Goal: Task Accomplishment & Management: Manage account settings

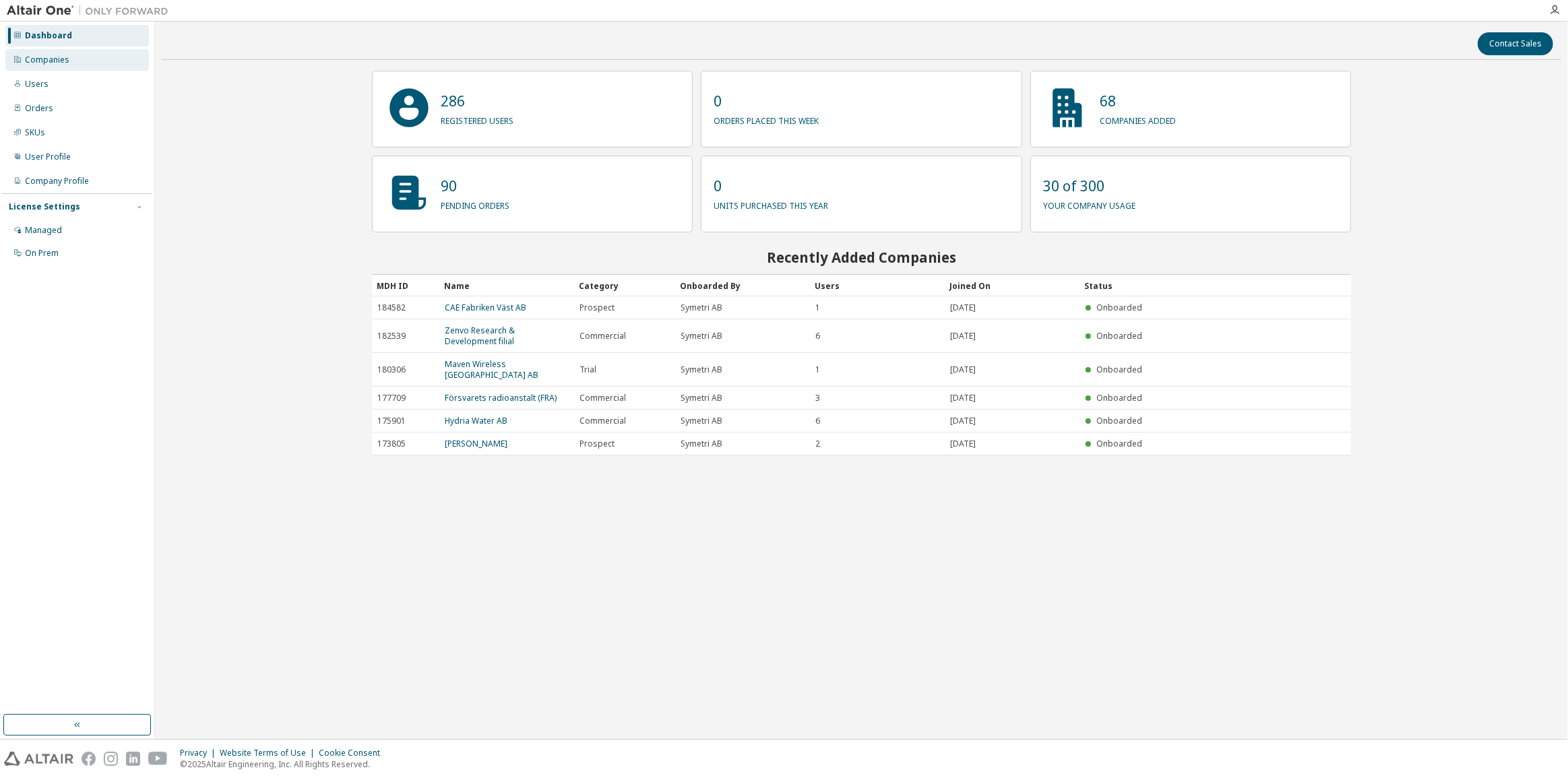
click at [56, 64] on div "Companies" at bounding box center [47, 60] width 44 height 10
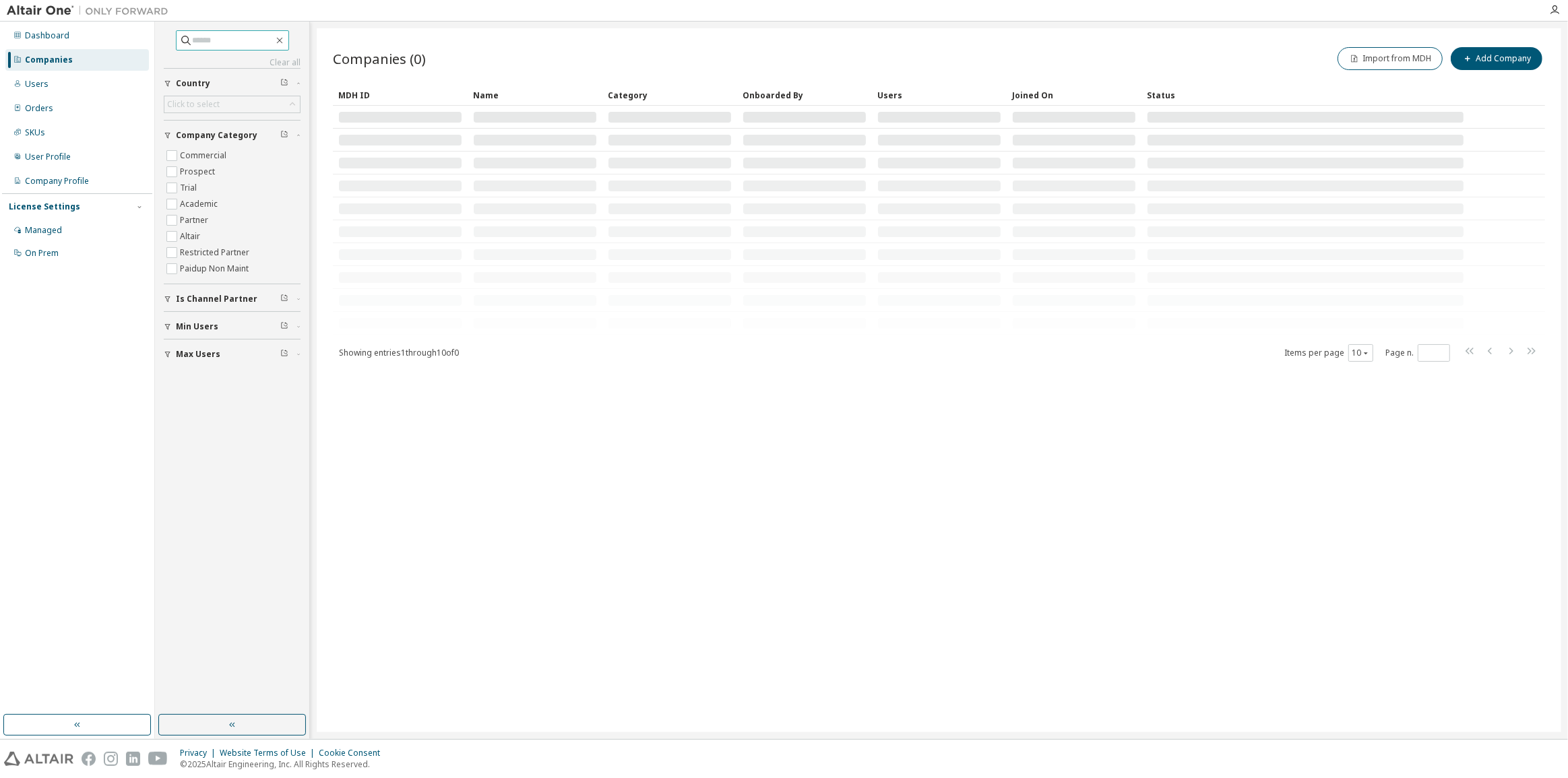
click at [219, 39] on input "text" at bounding box center [233, 40] width 81 height 14
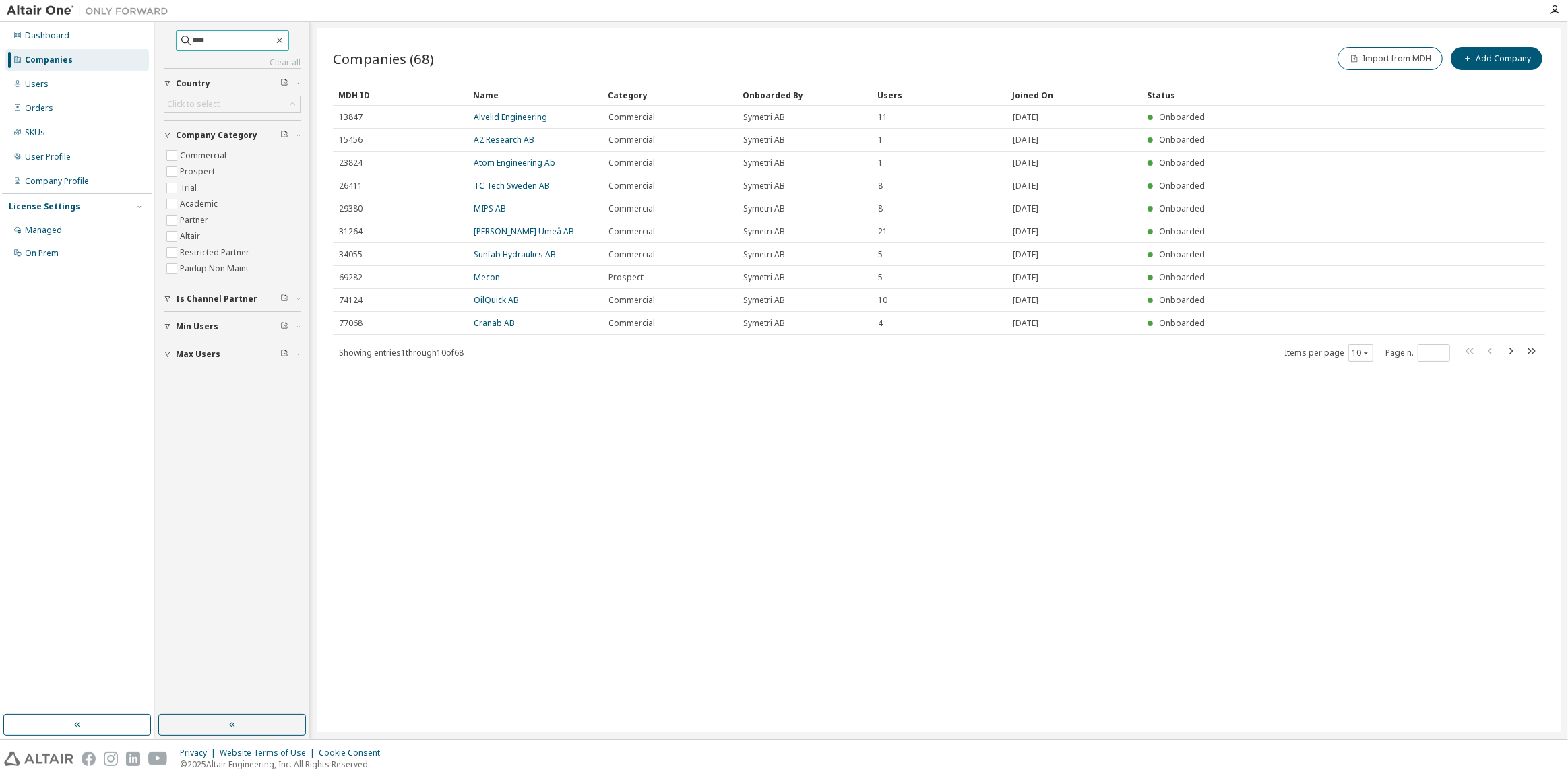
type input "****"
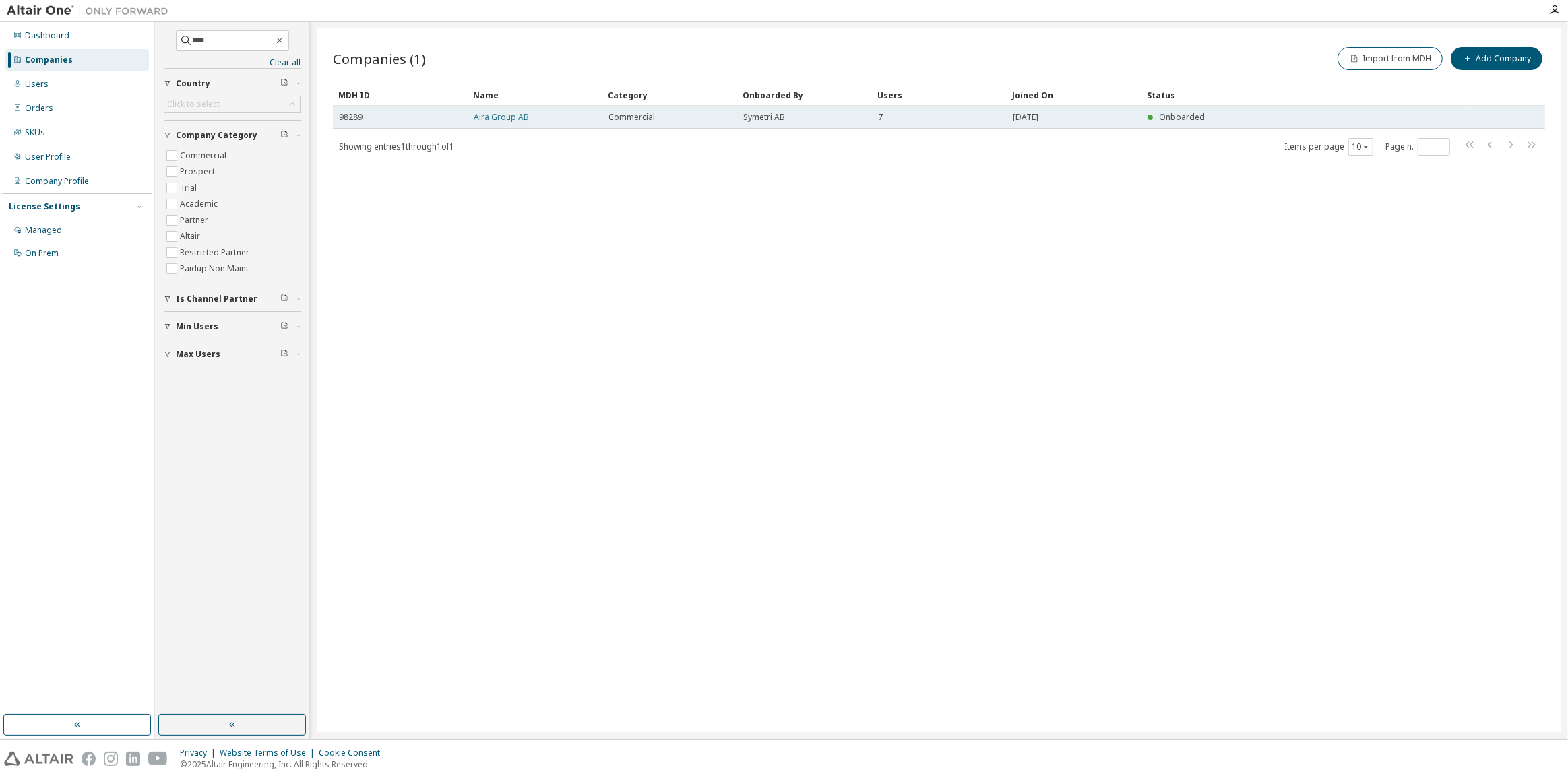
click at [512, 116] on link "Aira Group AB" at bounding box center [501, 117] width 56 height 11
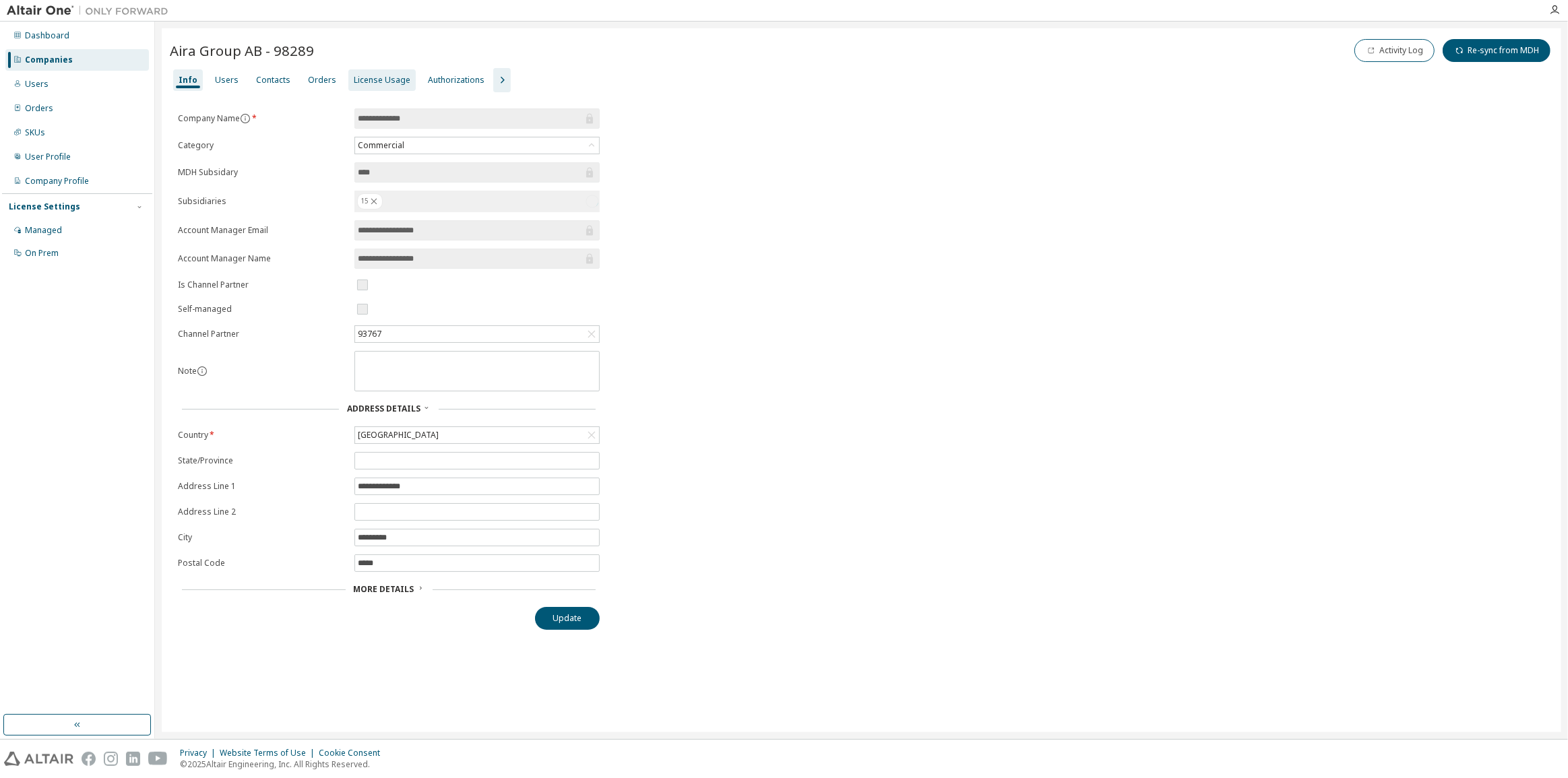
click at [384, 83] on div "License Usage" at bounding box center [382, 80] width 56 height 10
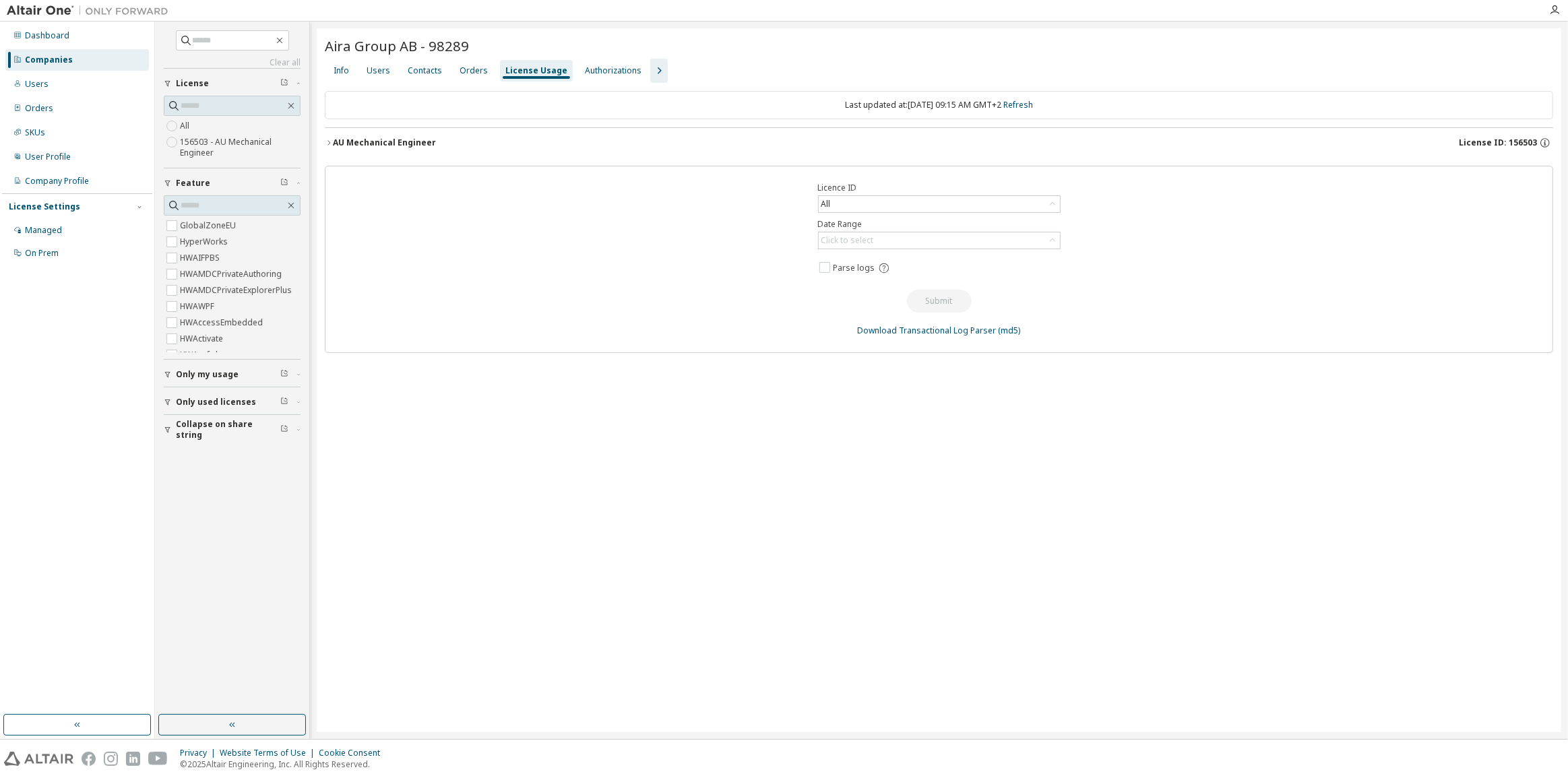
click at [419, 140] on div "AU Mechanical Engineer" at bounding box center [384, 143] width 103 height 10
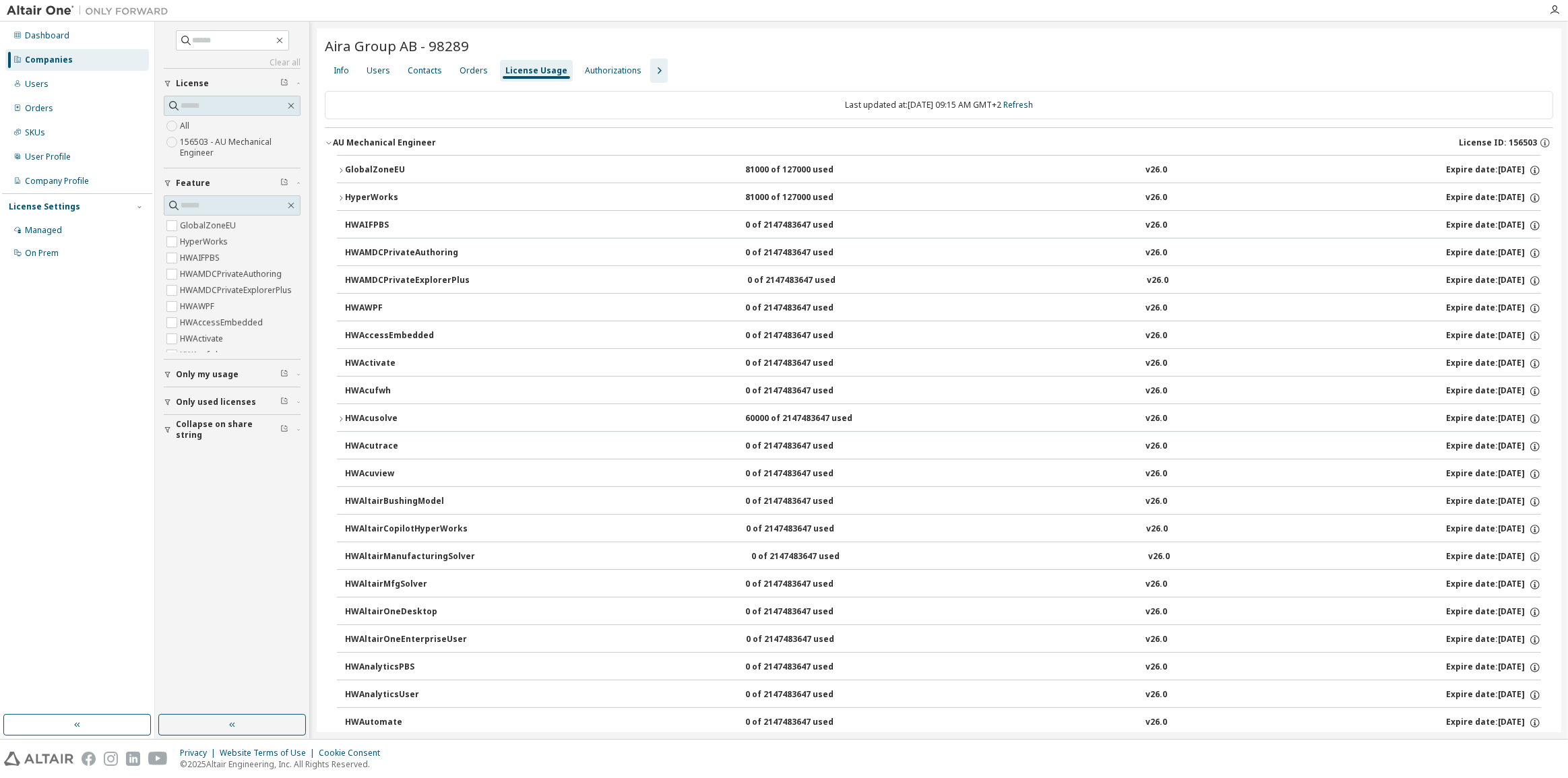
click at [382, 167] on div "GlobalZoneEU" at bounding box center [405, 170] width 121 height 12
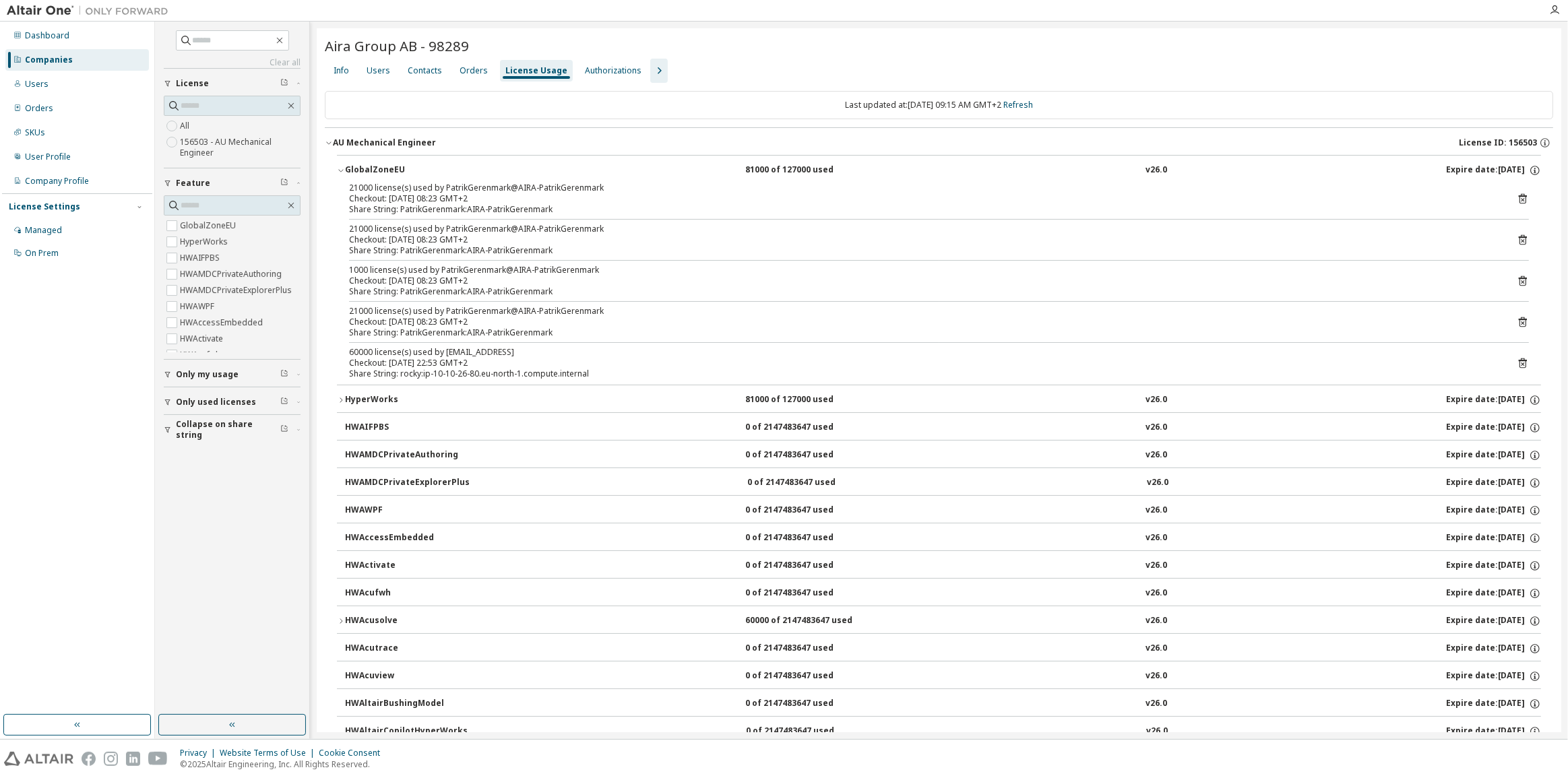
click at [385, 166] on div "GlobalZoneEU" at bounding box center [405, 170] width 121 height 12
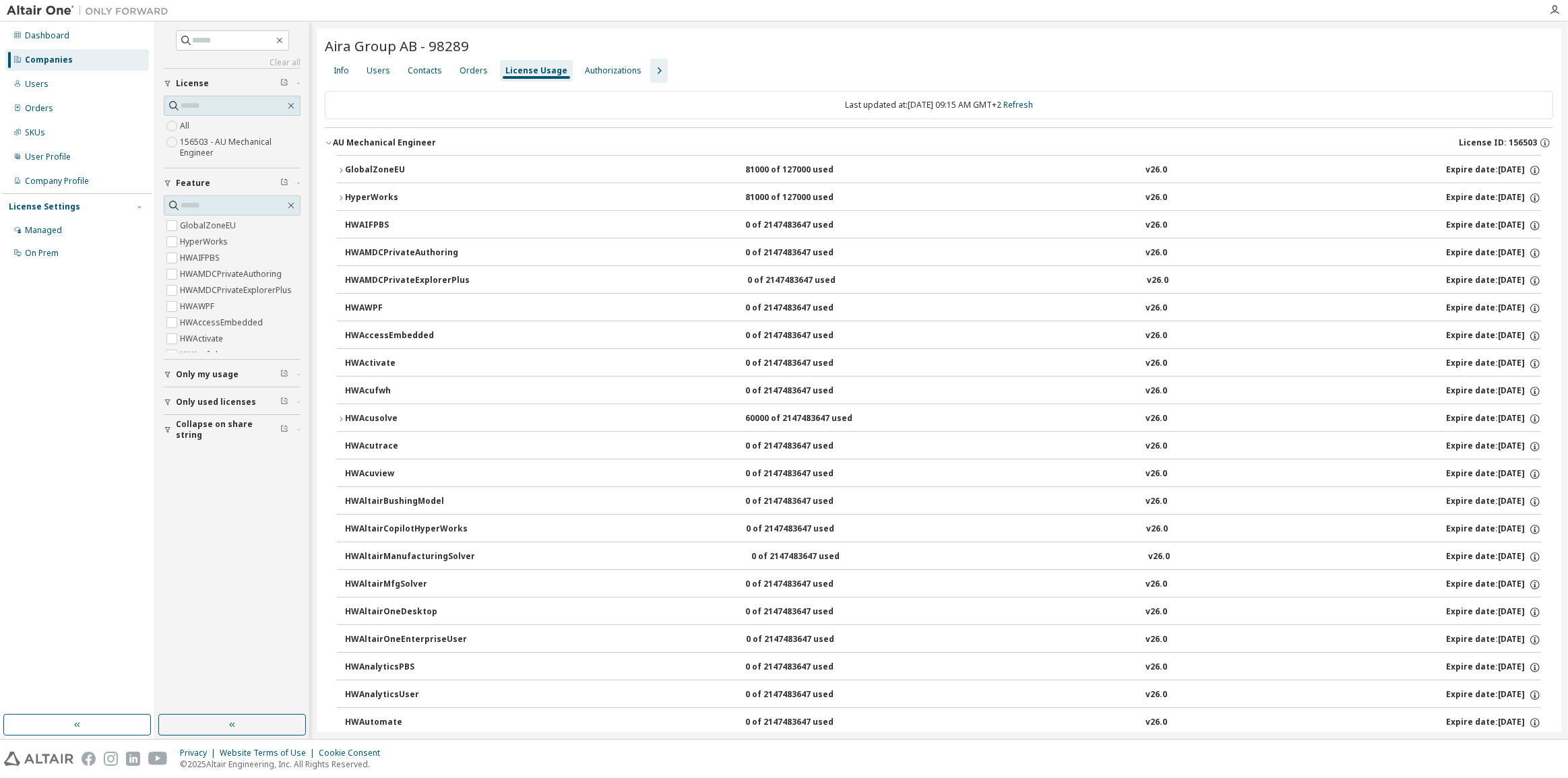
click at [194, 372] on span "Only my usage" at bounding box center [207, 374] width 63 height 10
click at [194, 374] on span "Only my usage" at bounding box center [207, 374] width 63 height 10
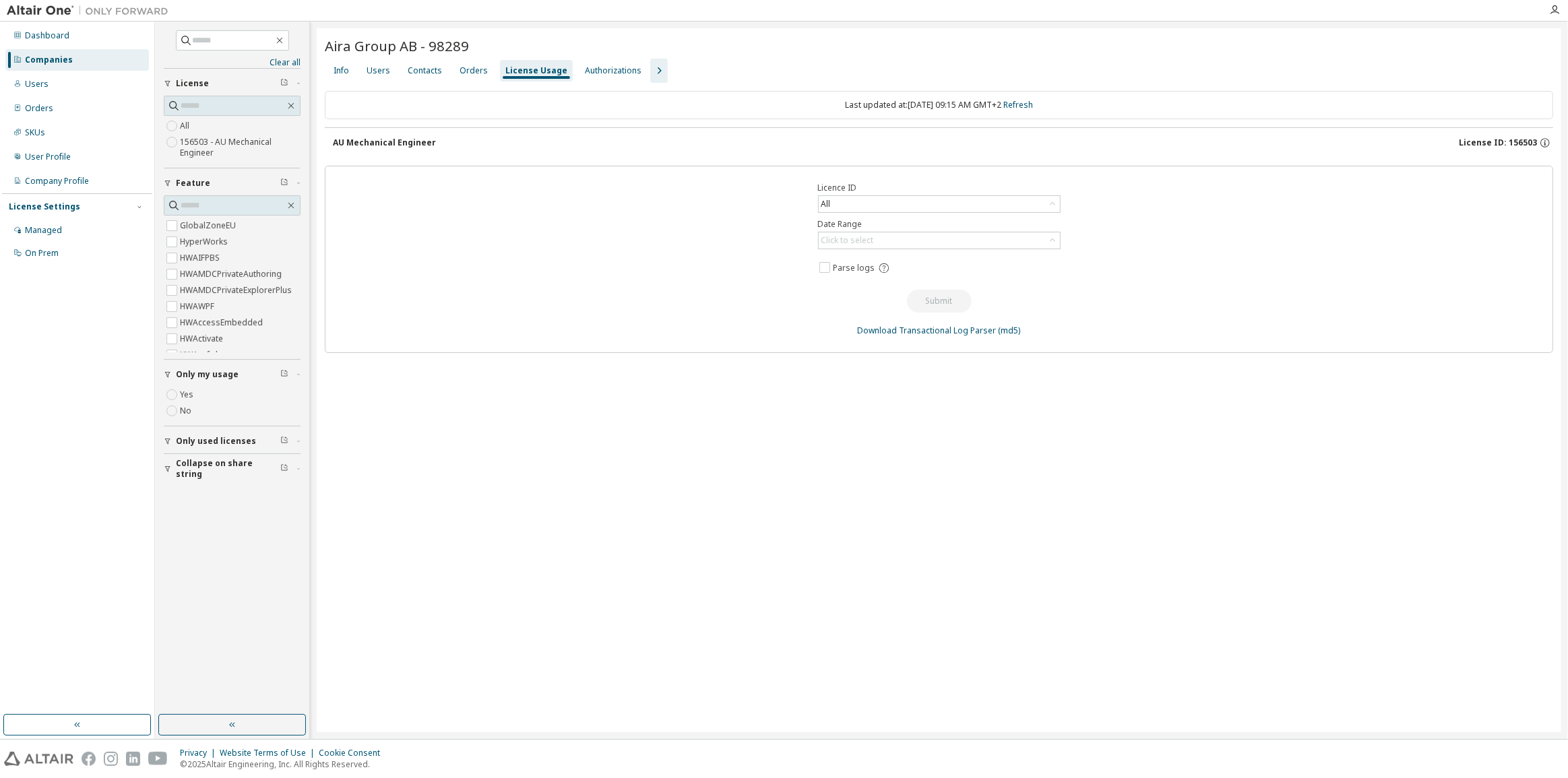
drag, startPoint x: 550, startPoint y: 482, endPoint x: 545, endPoint y: 400, distance: 82.2
click at [550, 482] on div "Aira Group AB - 98289 Clear Load Save Save As Field Operator Value Select filte…" at bounding box center [939, 380] width 1244 height 704
click at [392, 143] on div "AU Mechanical Engineer" at bounding box center [384, 143] width 103 height 10
click at [190, 378] on span "Only my usage" at bounding box center [207, 374] width 63 height 10
click at [193, 399] on span "Only used licenses" at bounding box center [215, 401] width 80 height 10
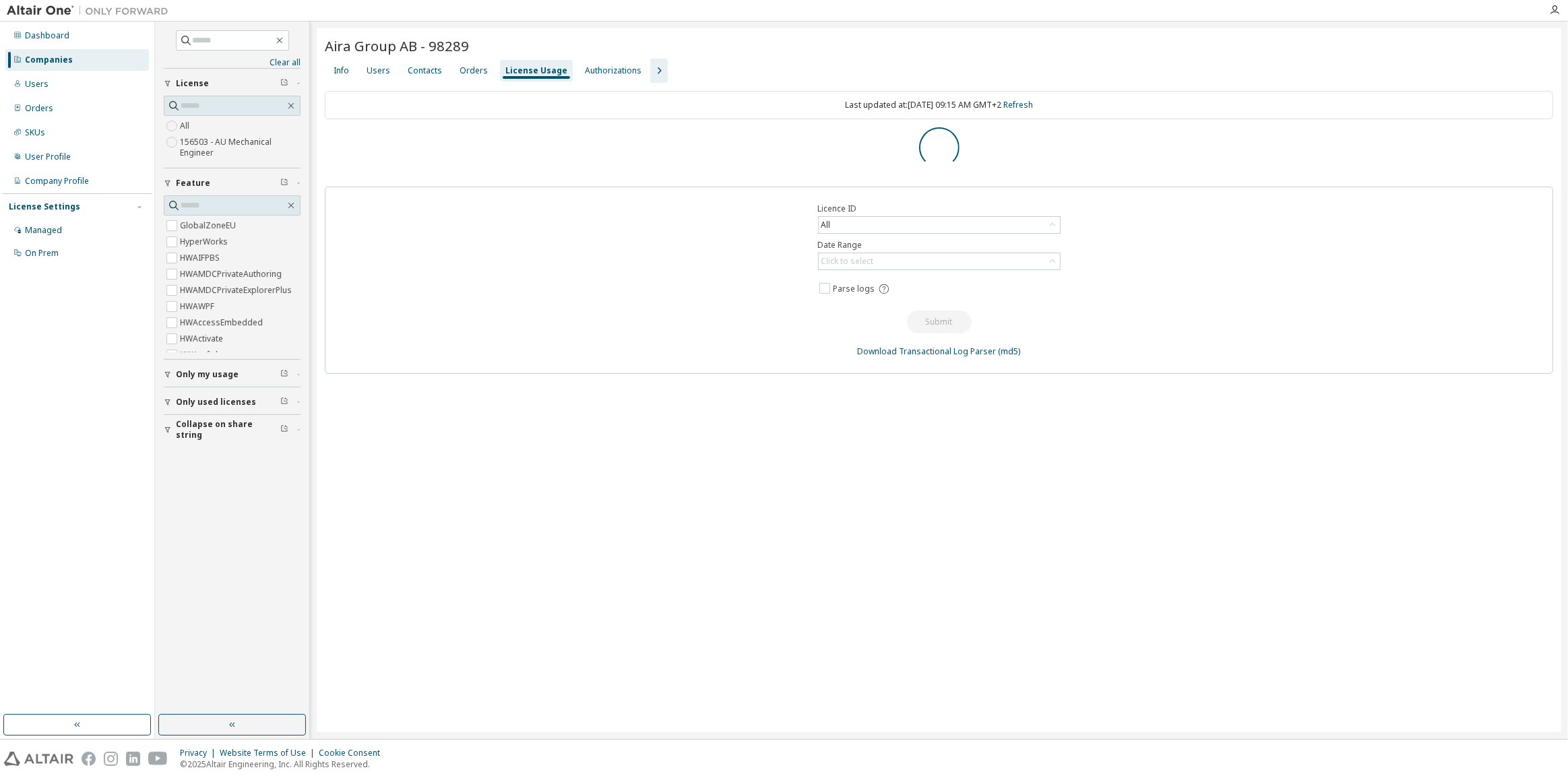
drag, startPoint x: 243, startPoint y: 726, endPoint x: 310, endPoint y: 695, distance: 73.8
click at [244, 726] on button "button" at bounding box center [231, 724] width 147 height 22
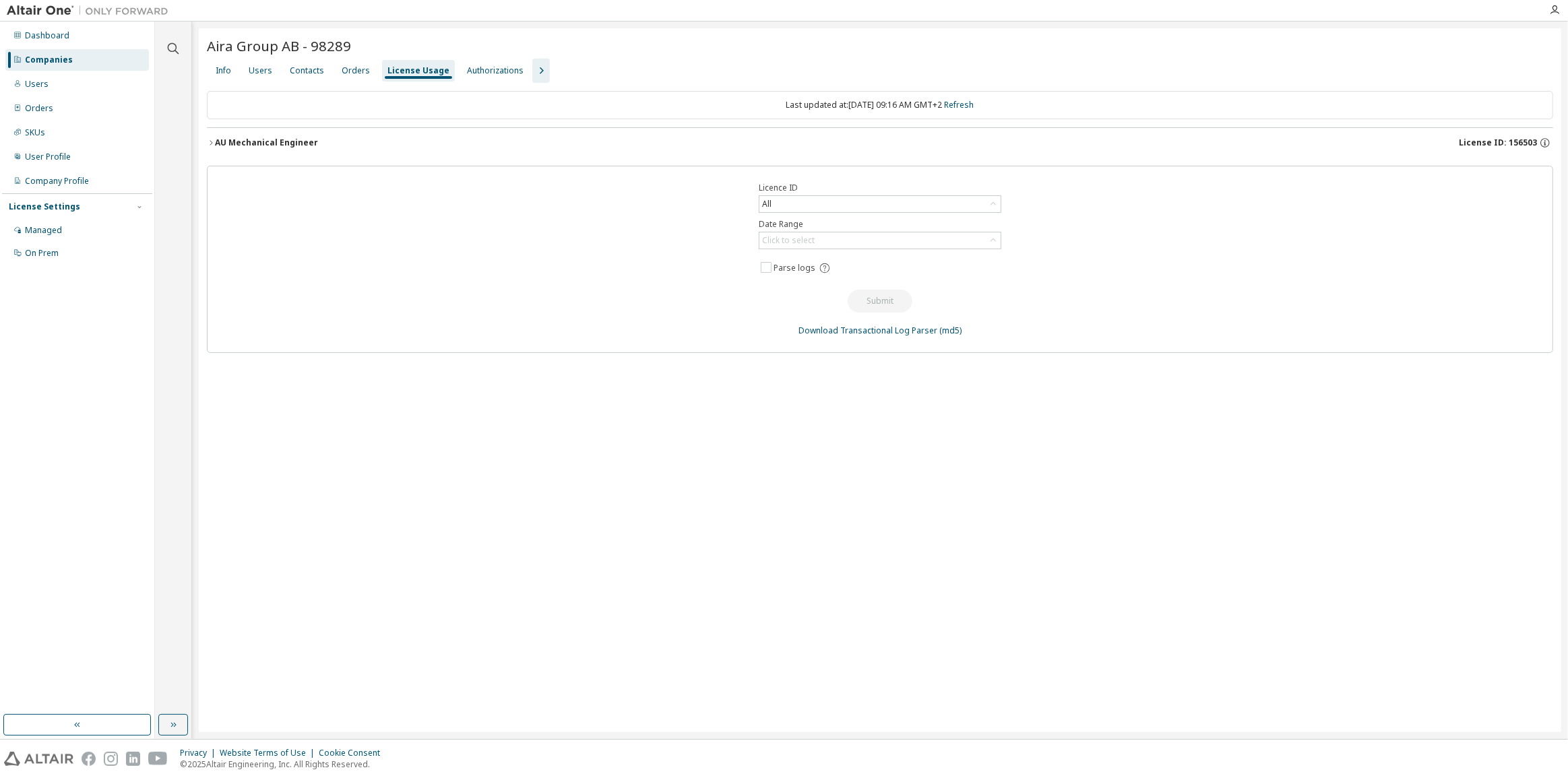
click at [274, 146] on div "AU Mechanical Engineer" at bounding box center [267, 143] width 103 height 10
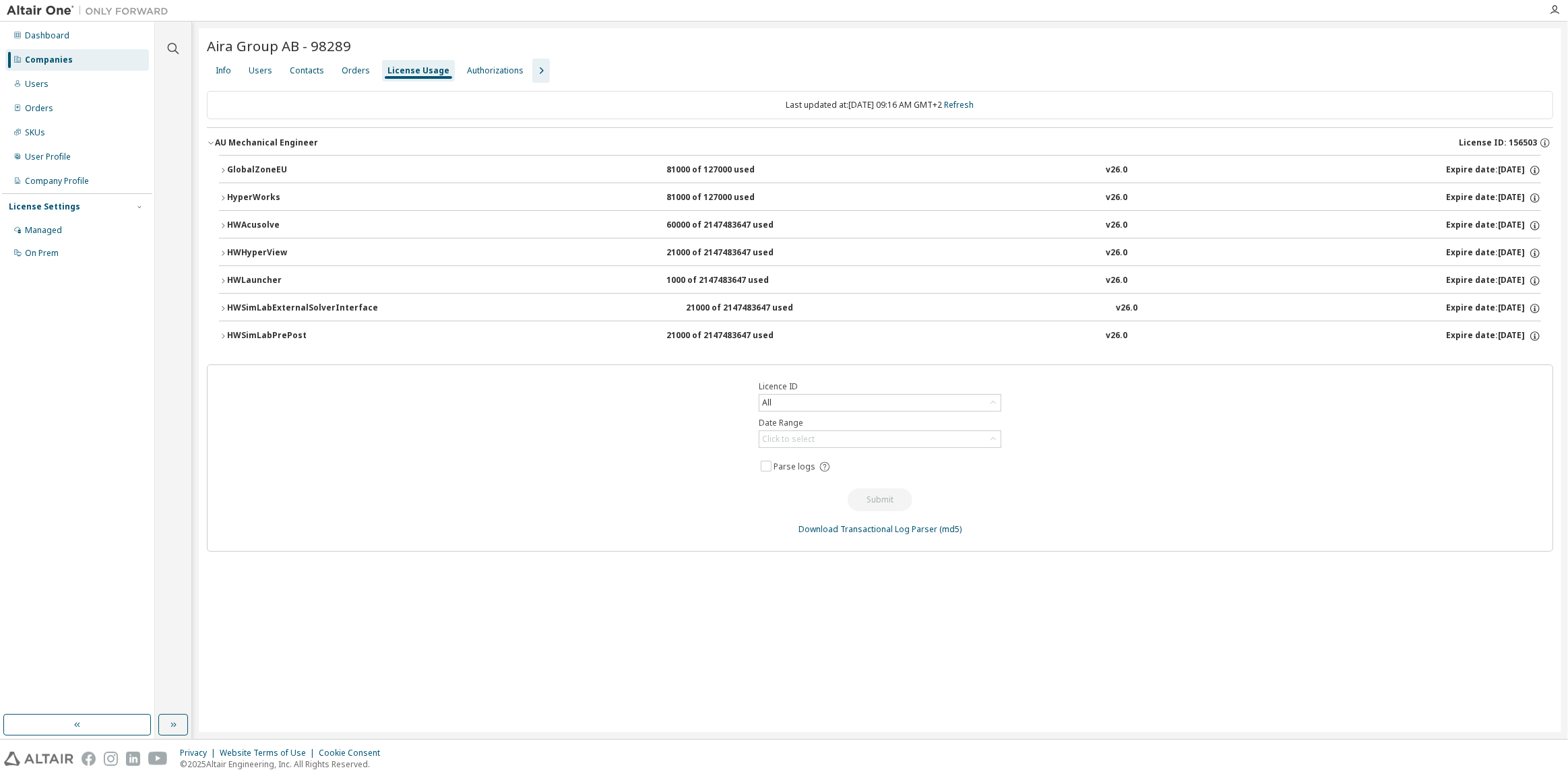
click at [265, 335] on div "HWSimLabPrePost" at bounding box center [288, 336] width 121 height 12
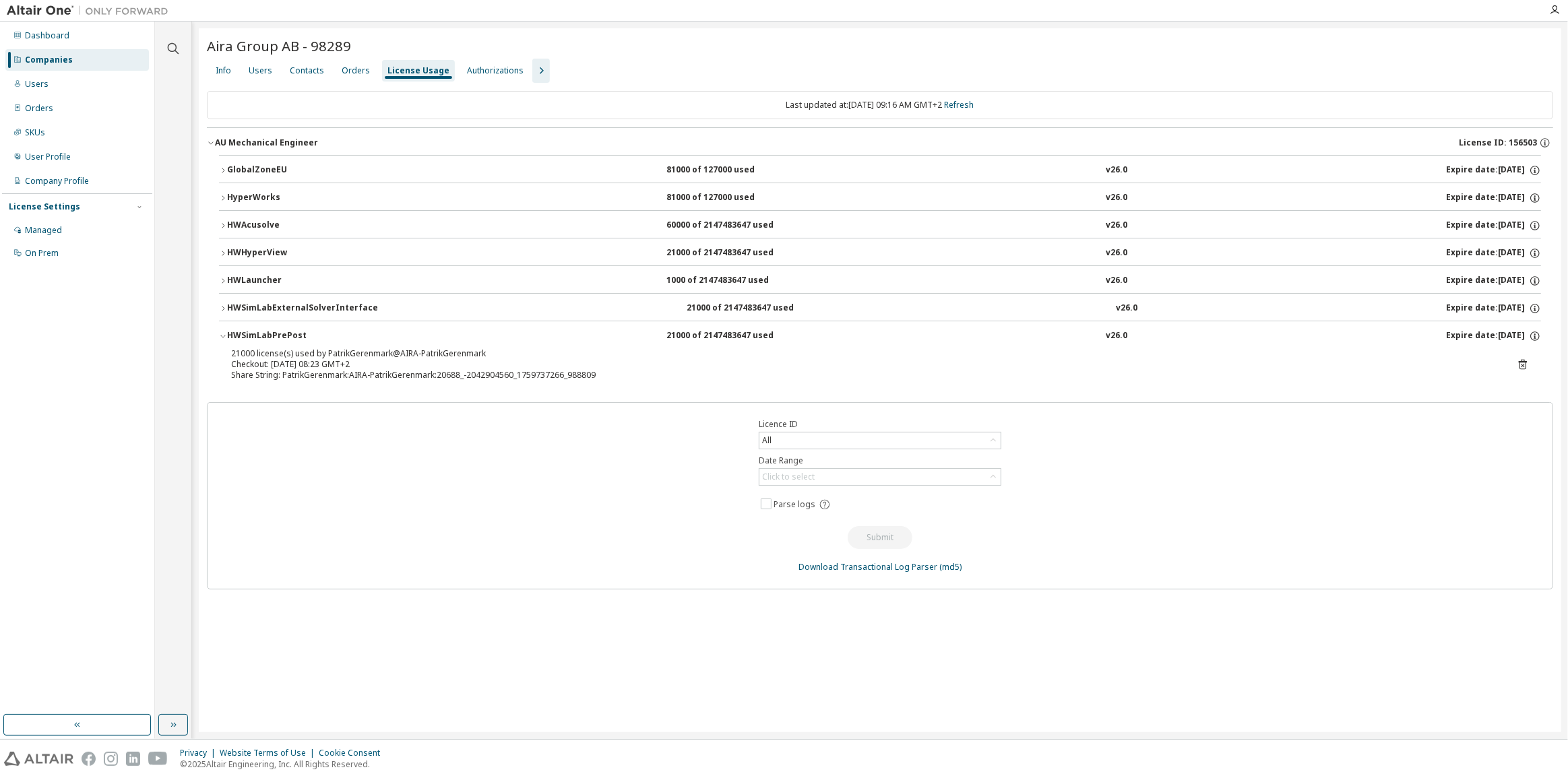
click at [265, 335] on div "HWSimLabPrePost" at bounding box center [288, 336] width 121 height 12
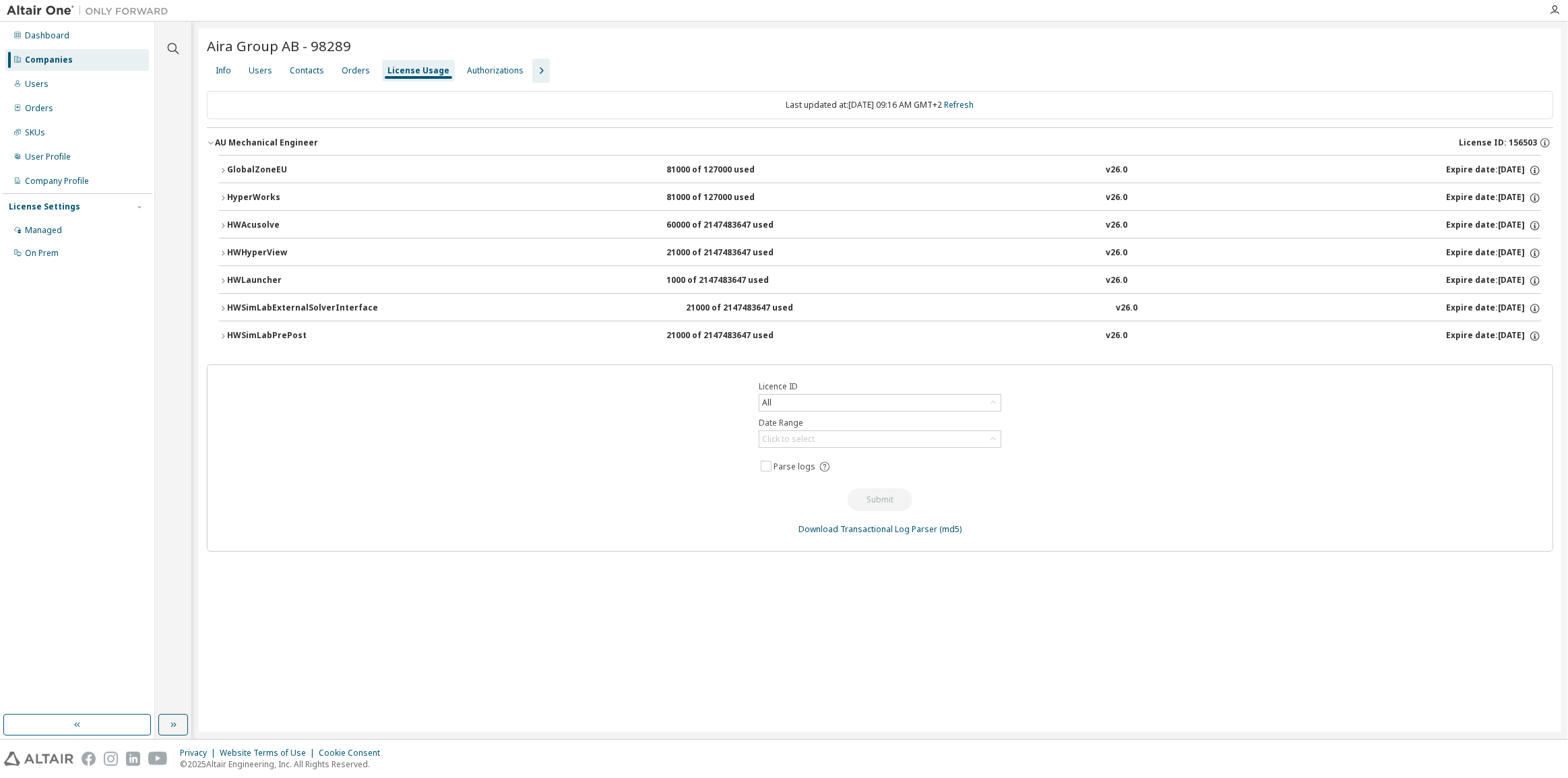
click at [253, 222] on div "HWAcusolve" at bounding box center [288, 226] width 121 height 12
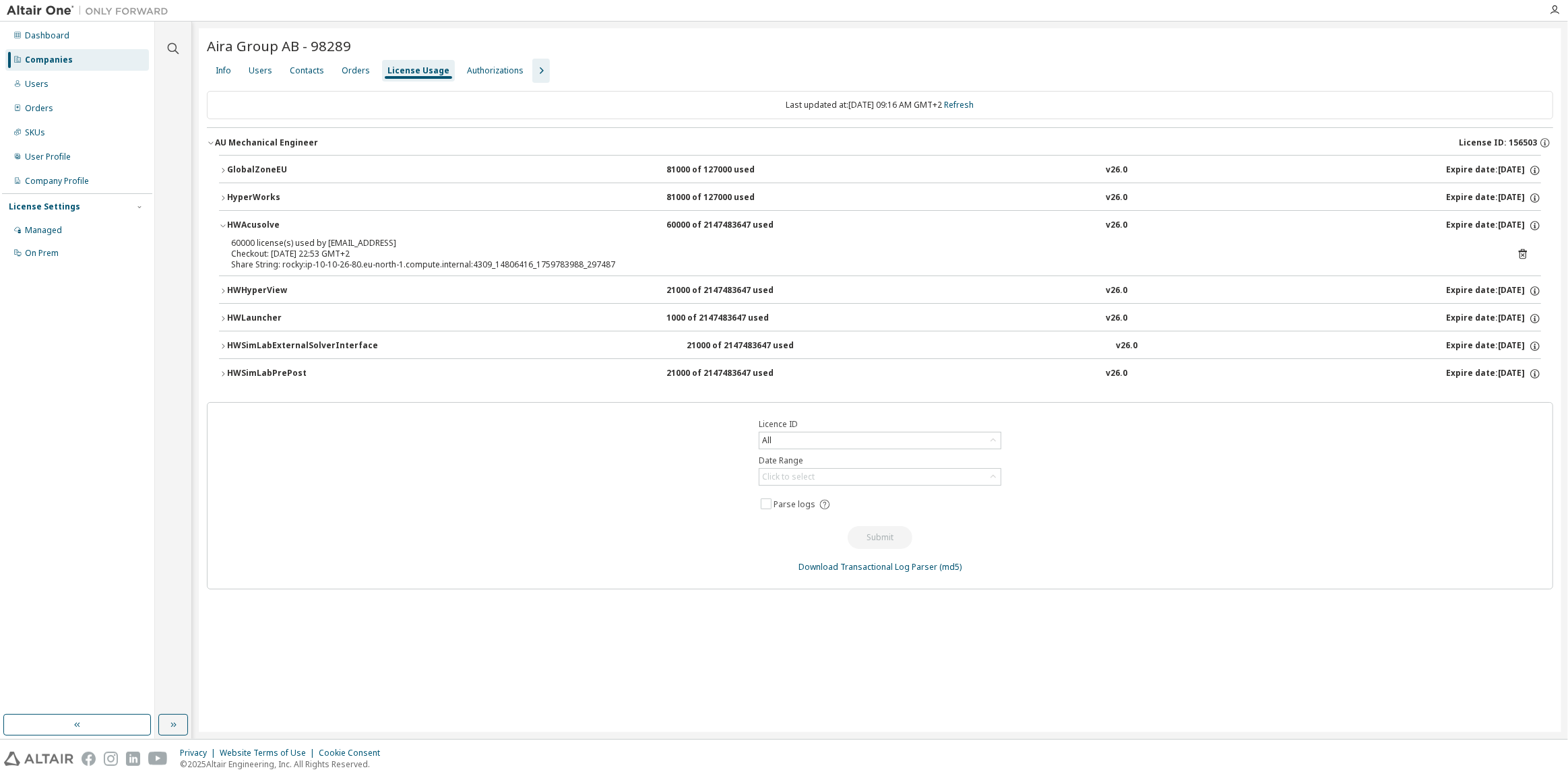
click at [253, 222] on div "HWAcusolve" at bounding box center [288, 226] width 121 height 12
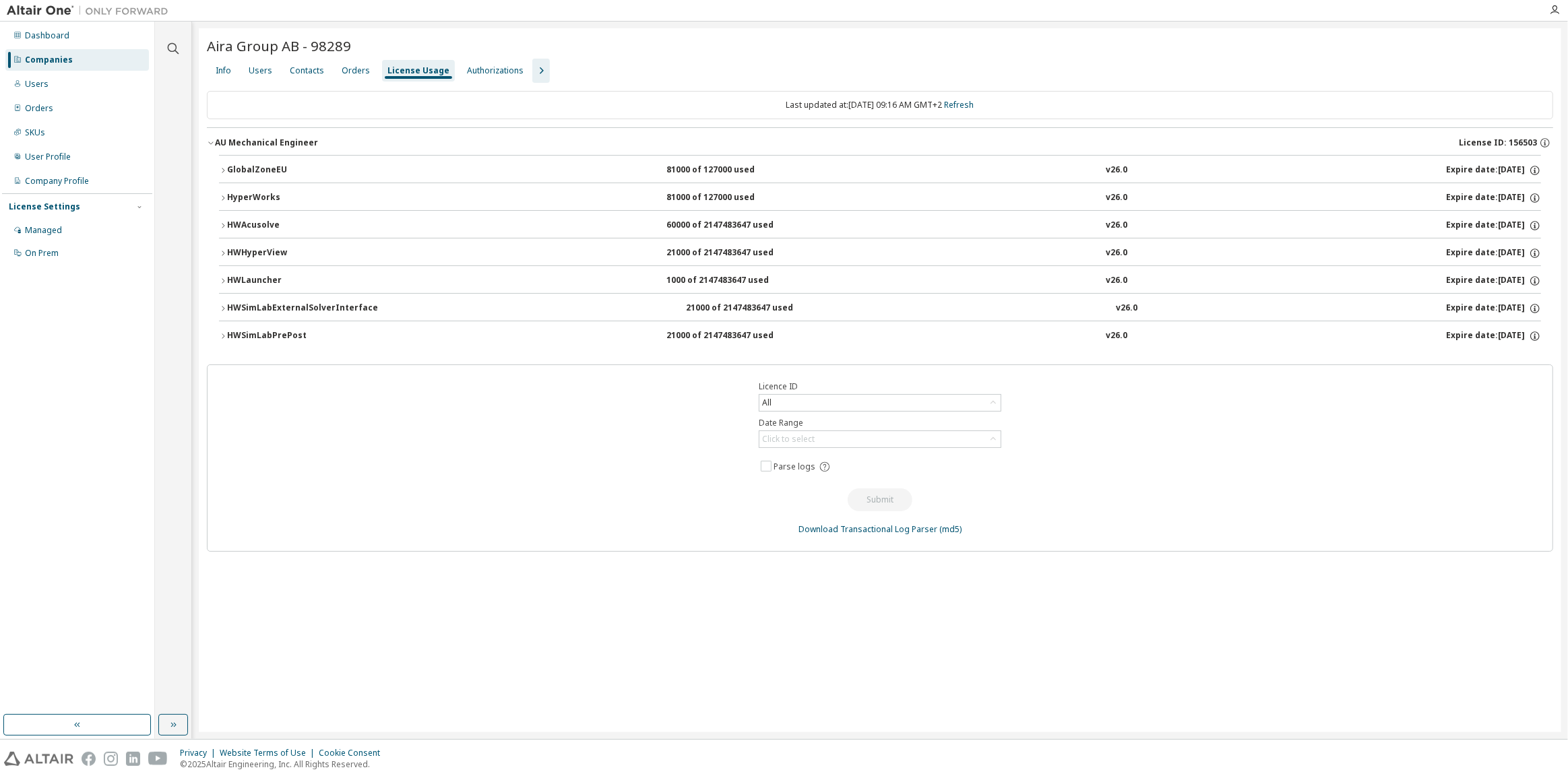
click at [248, 169] on div "GlobalZoneEU" at bounding box center [288, 170] width 121 height 12
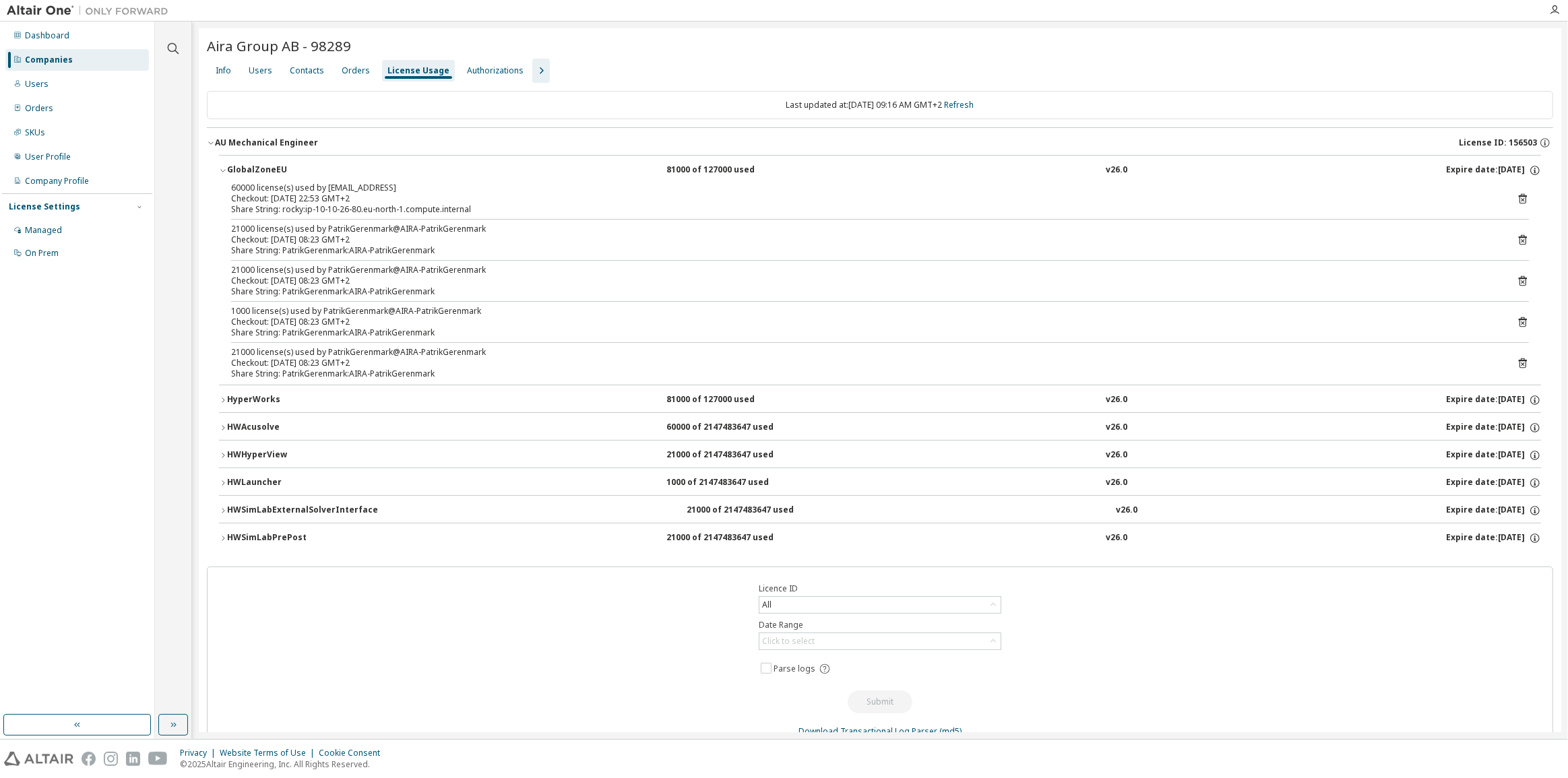
click at [248, 169] on div "GlobalZoneEU" at bounding box center [288, 170] width 121 height 12
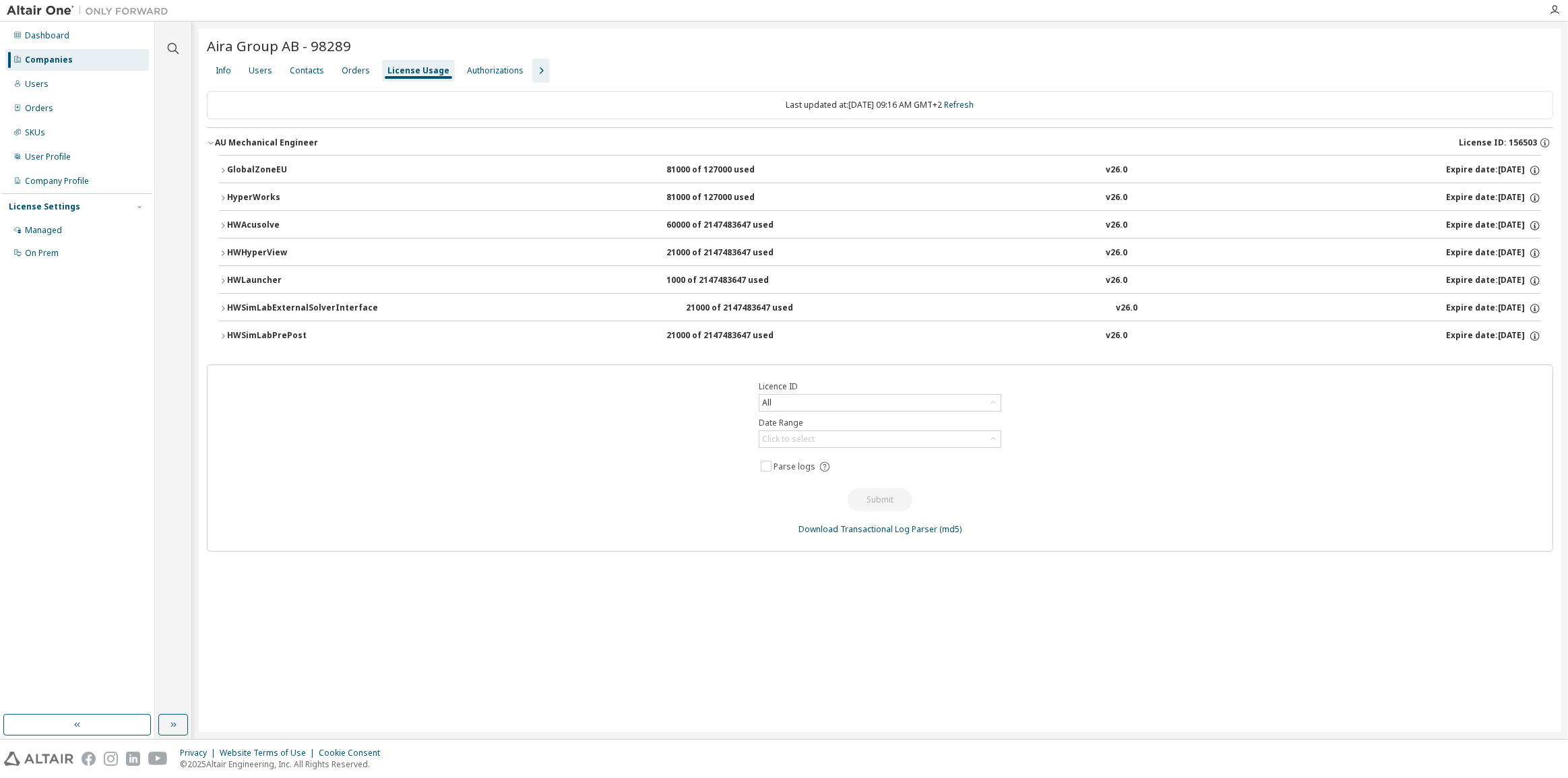
click at [246, 195] on div "HyperWorks" at bounding box center [288, 197] width 121 height 12
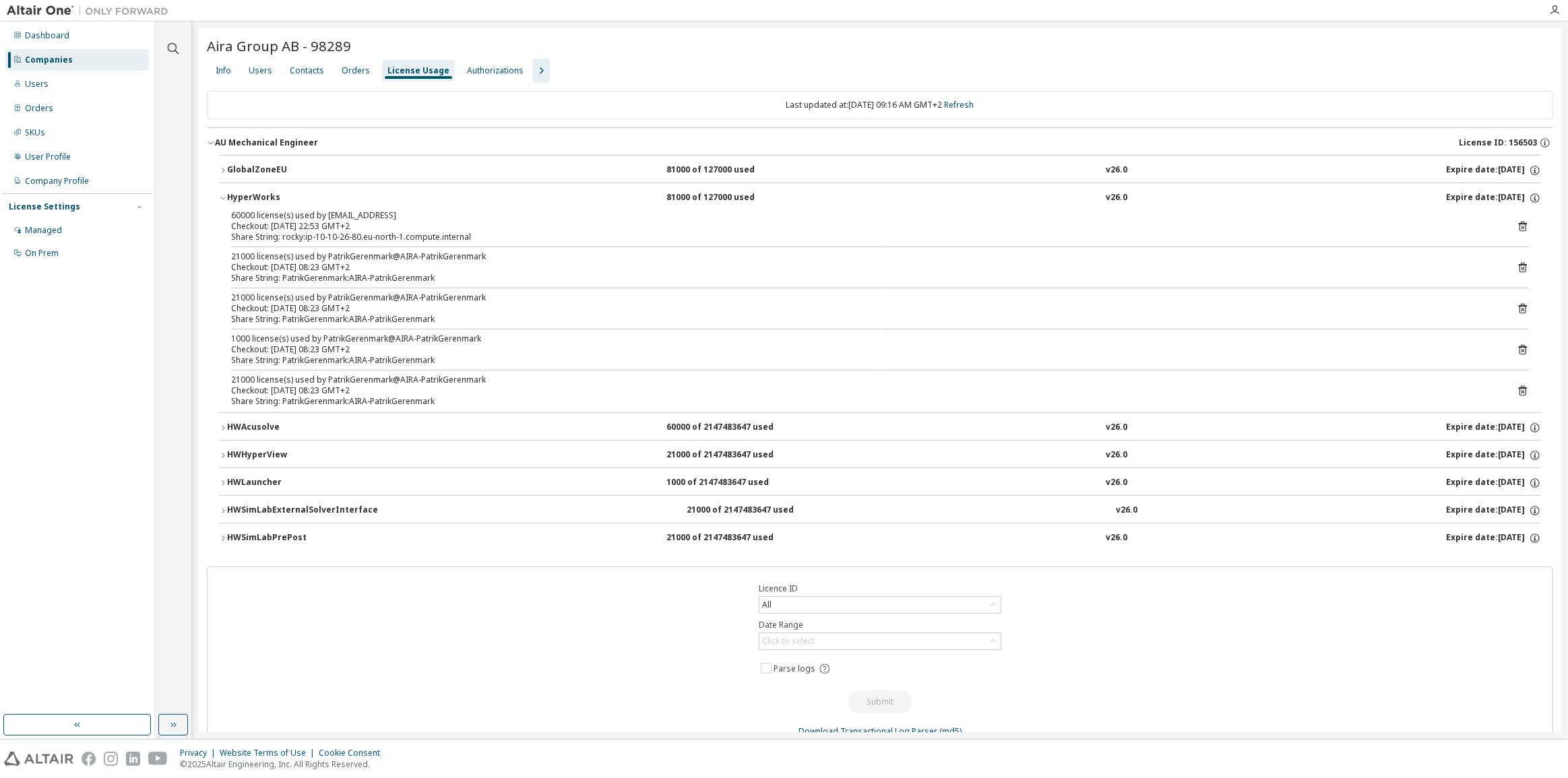
click at [246, 195] on div "HyperWorks" at bounding box center [288, 197] width 121 height 12
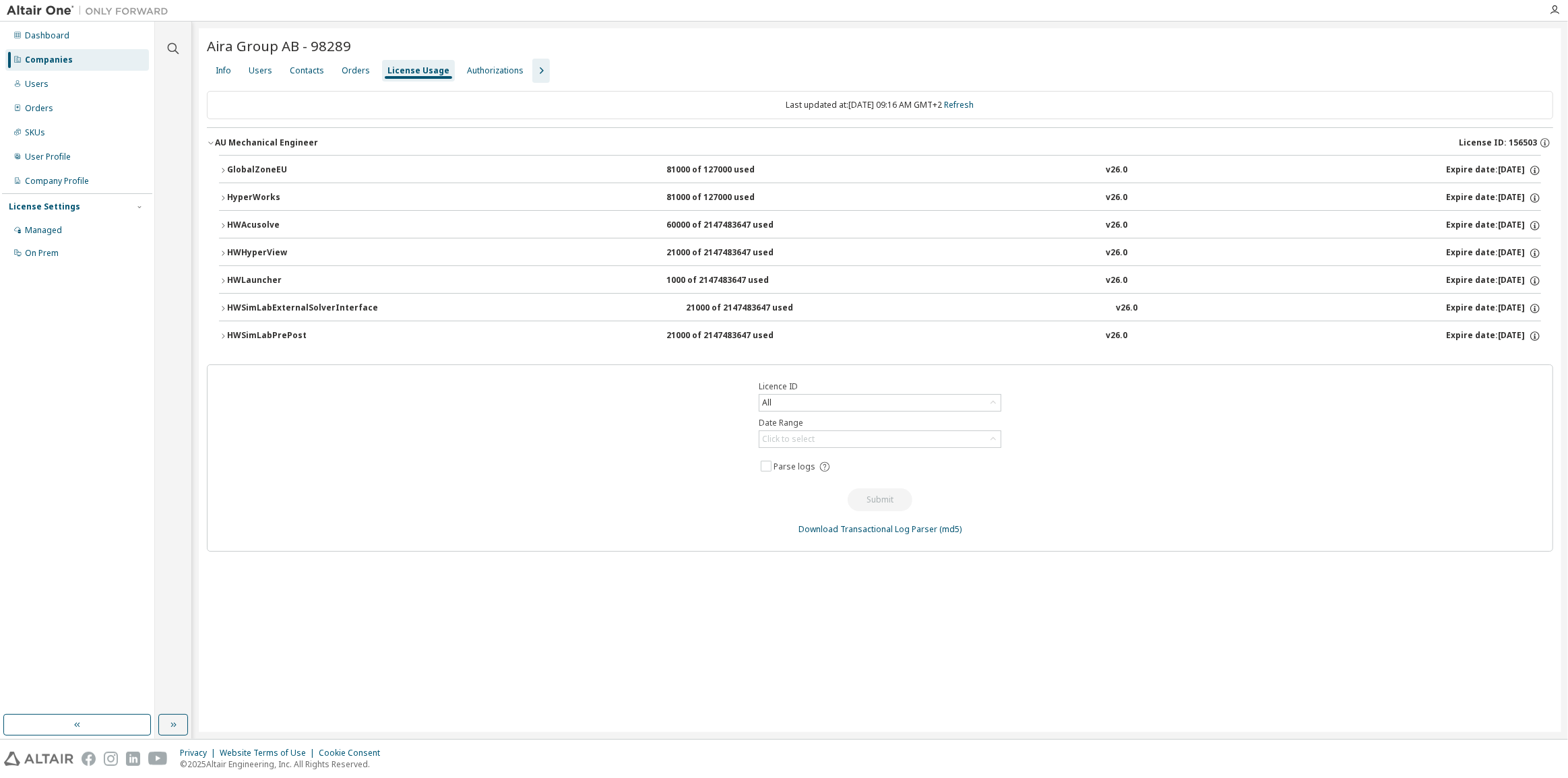
click at [269, 195] on div "HyperWorks" at bounding box center [288, 197] width 121 height 12
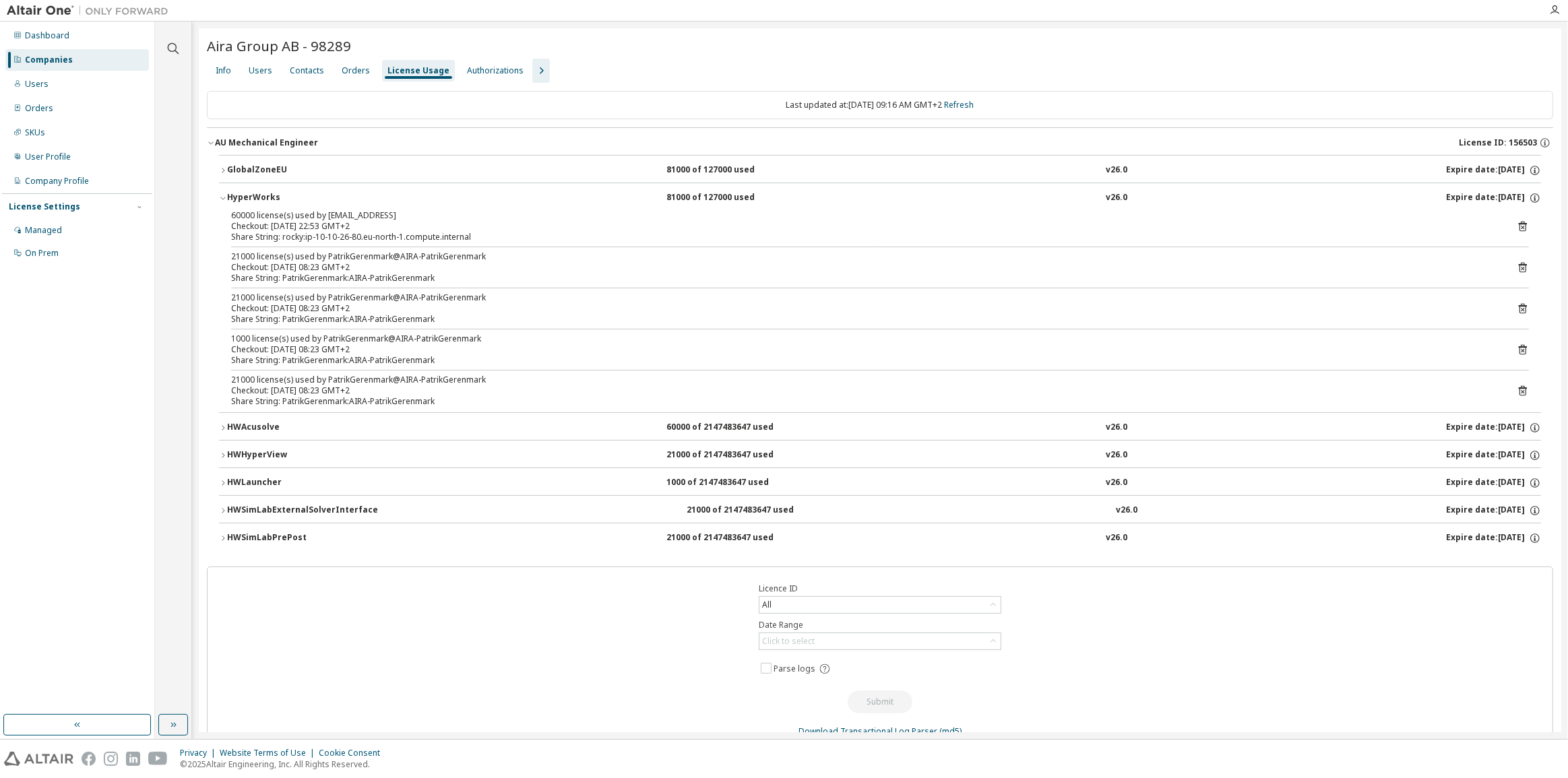
click at [269, 195] on div "HyperWorks" at bounding box center [288, 197] width 121 height 12
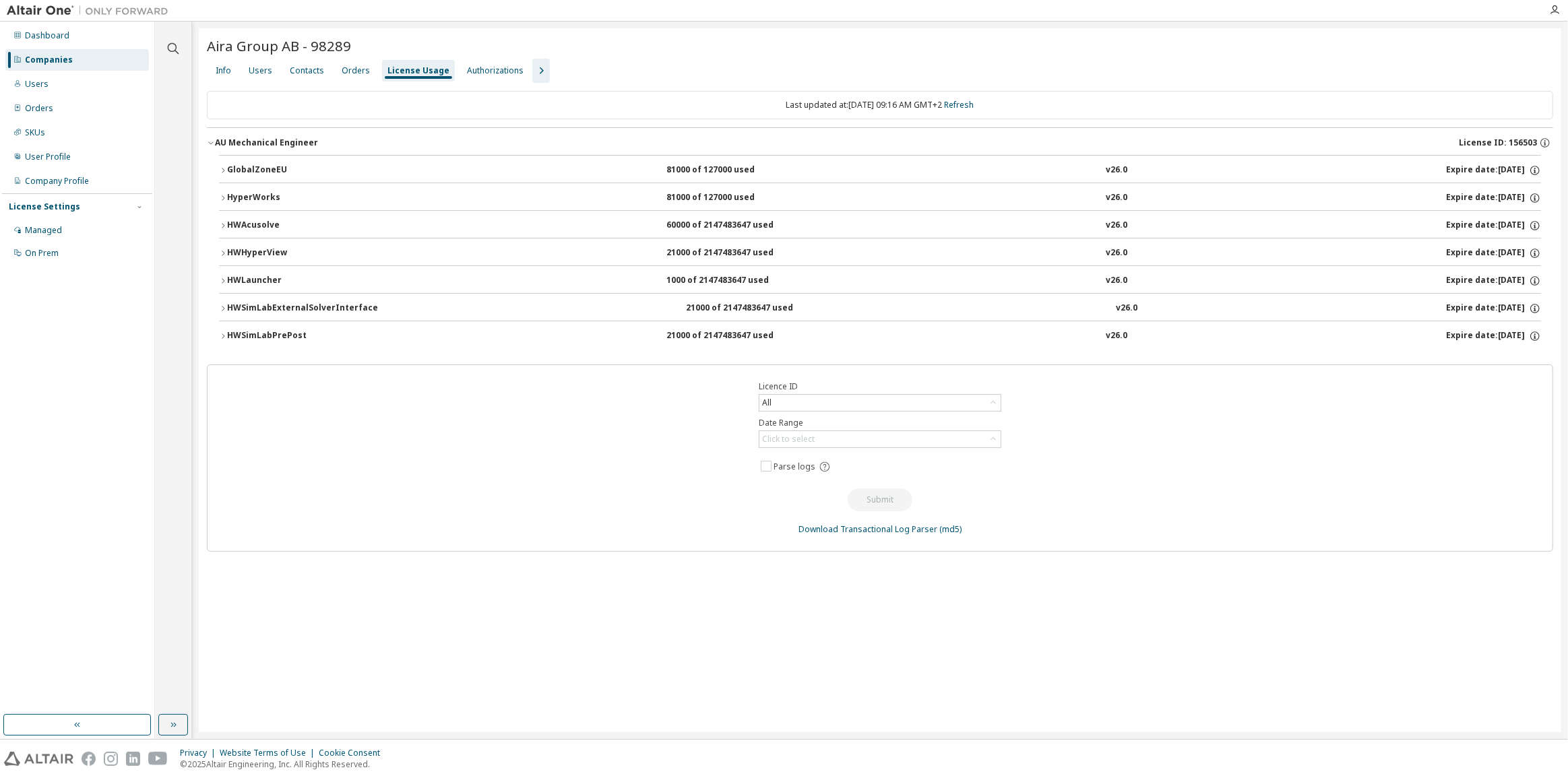
click at [269, 195] on div "HyperWorks" at bounding box center [288, 197] width 121 height 12
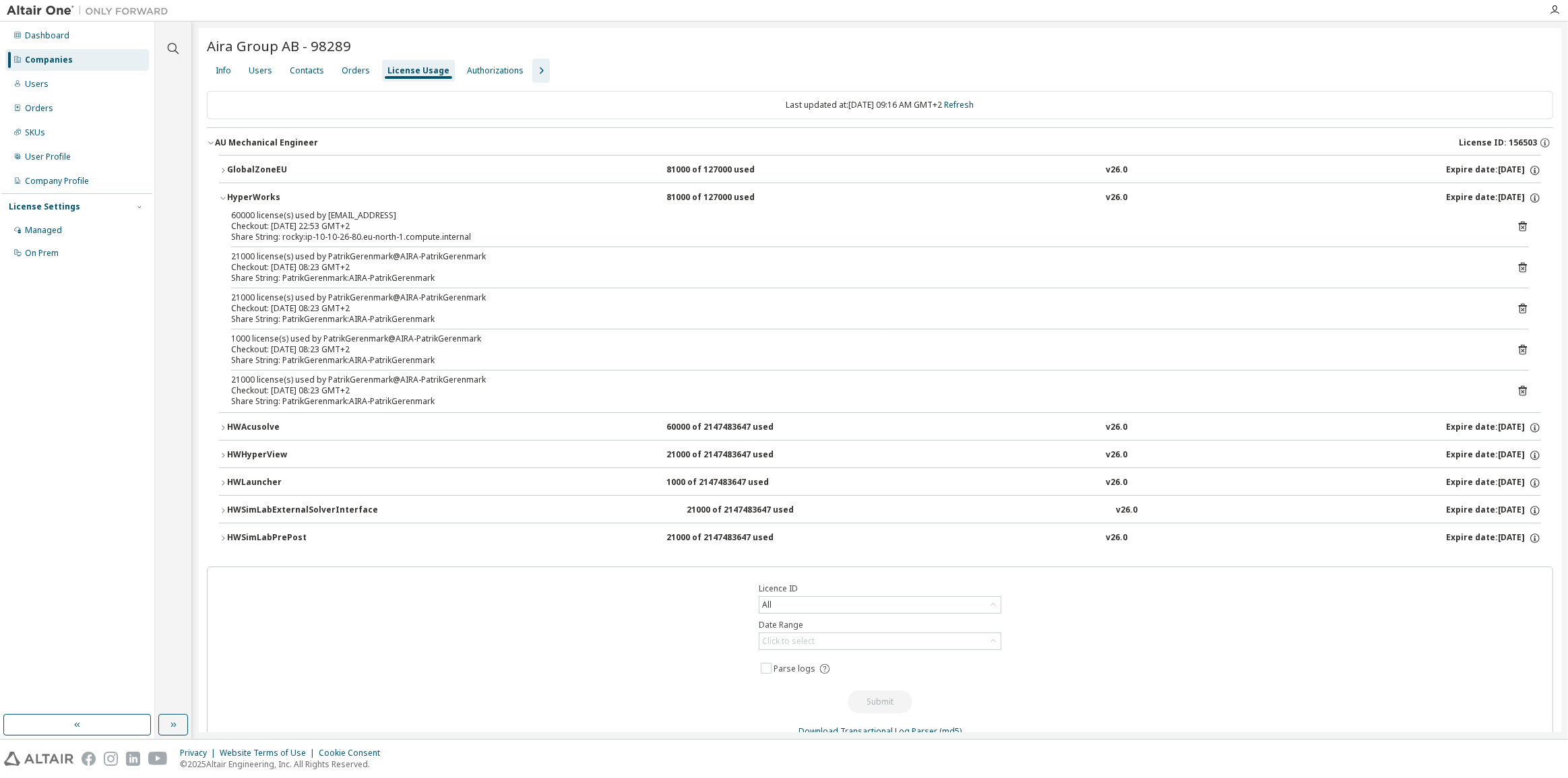
click at [269, 195] on div "HyperWorks" at bounding box center [288, 197] width 121 height 12
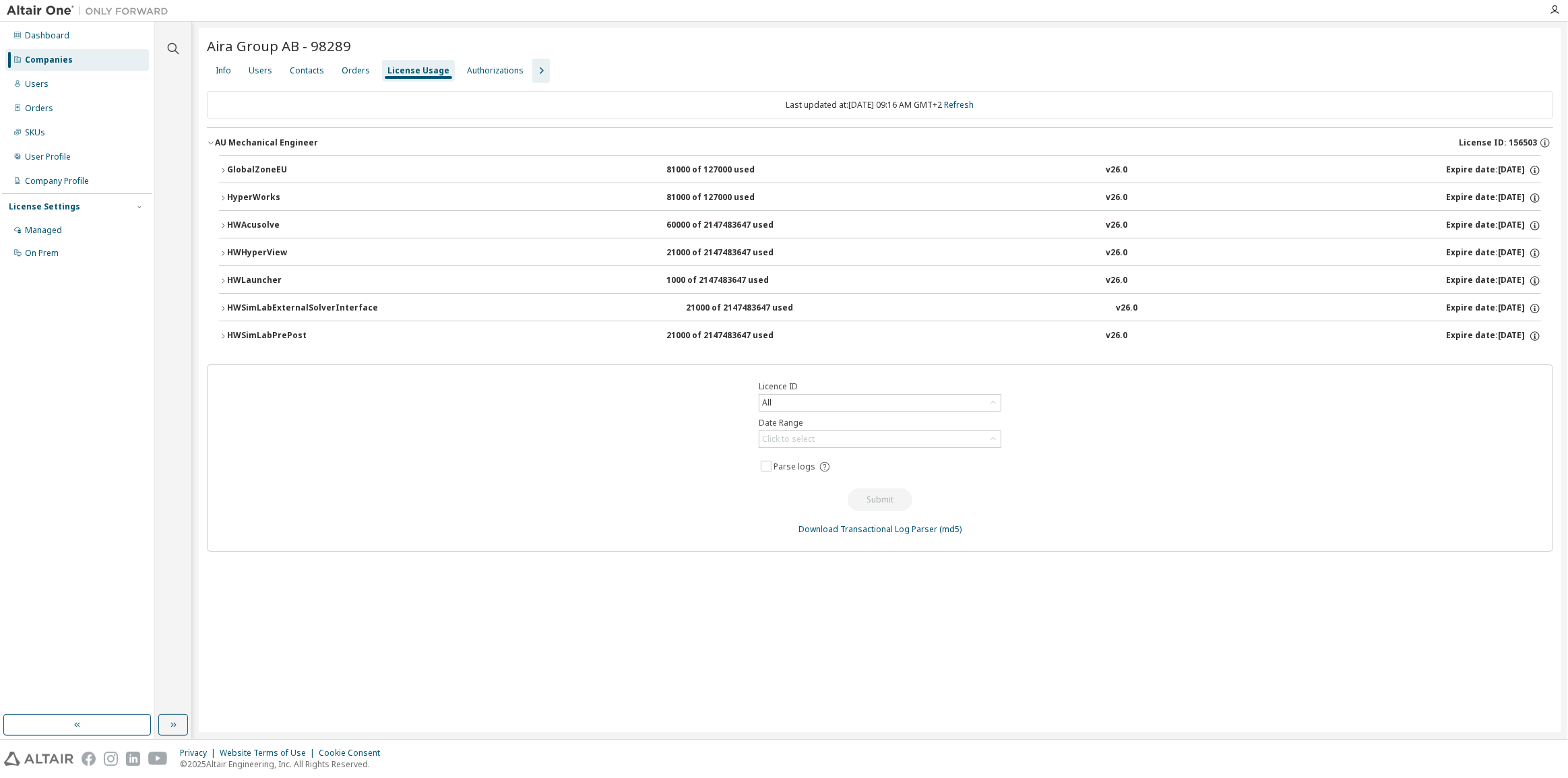
click at [252, 220] on div "HWAcusolve" at bounding box center [288, 226] width 121 height 12
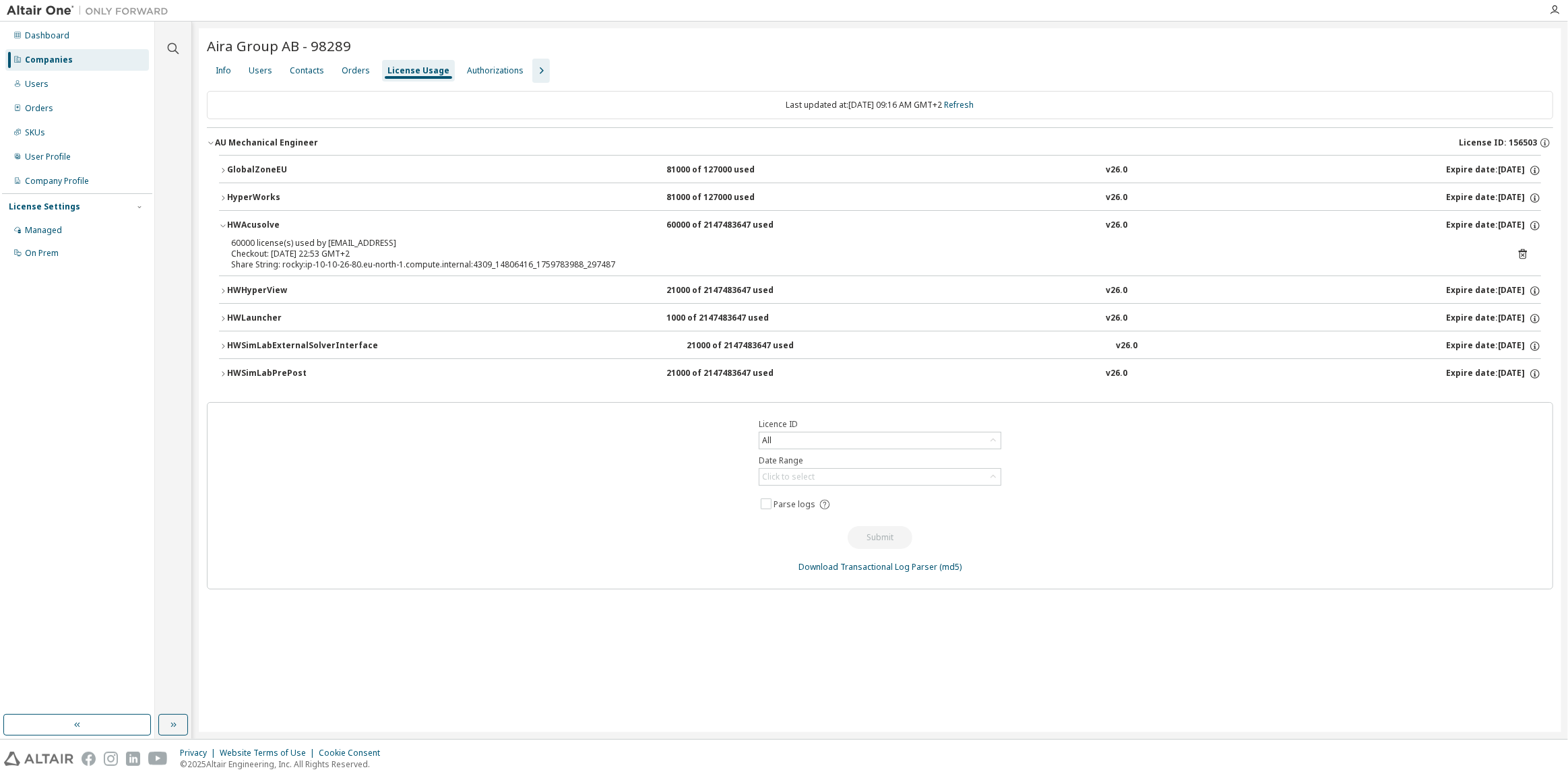
click at [252, 220] on div "HWAcusolve" at bounding box center [288, 226] width 121 height 12
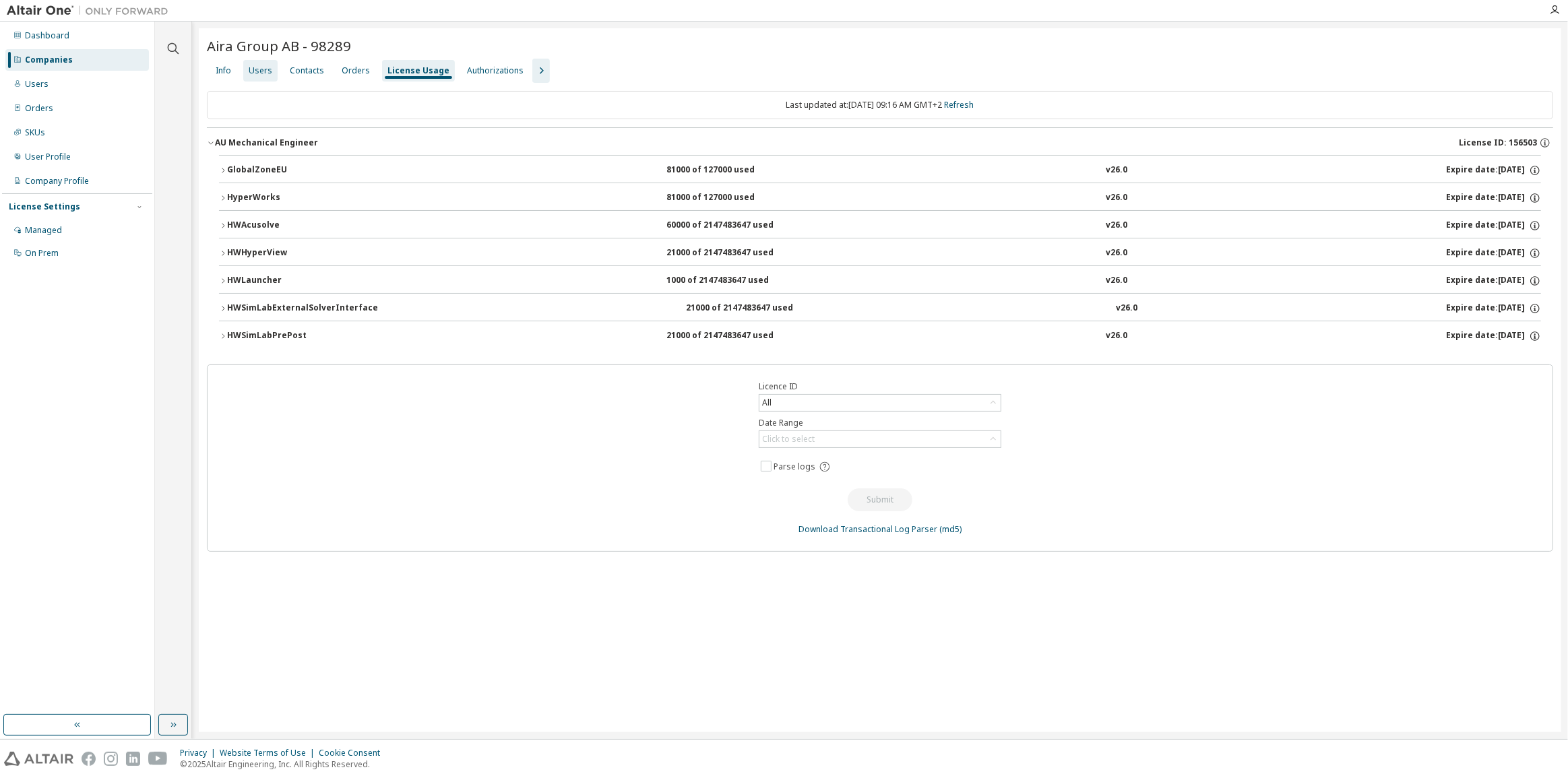
click at [262, 76] on div "Users" at bounding box center [260, 70] width 35 height 22
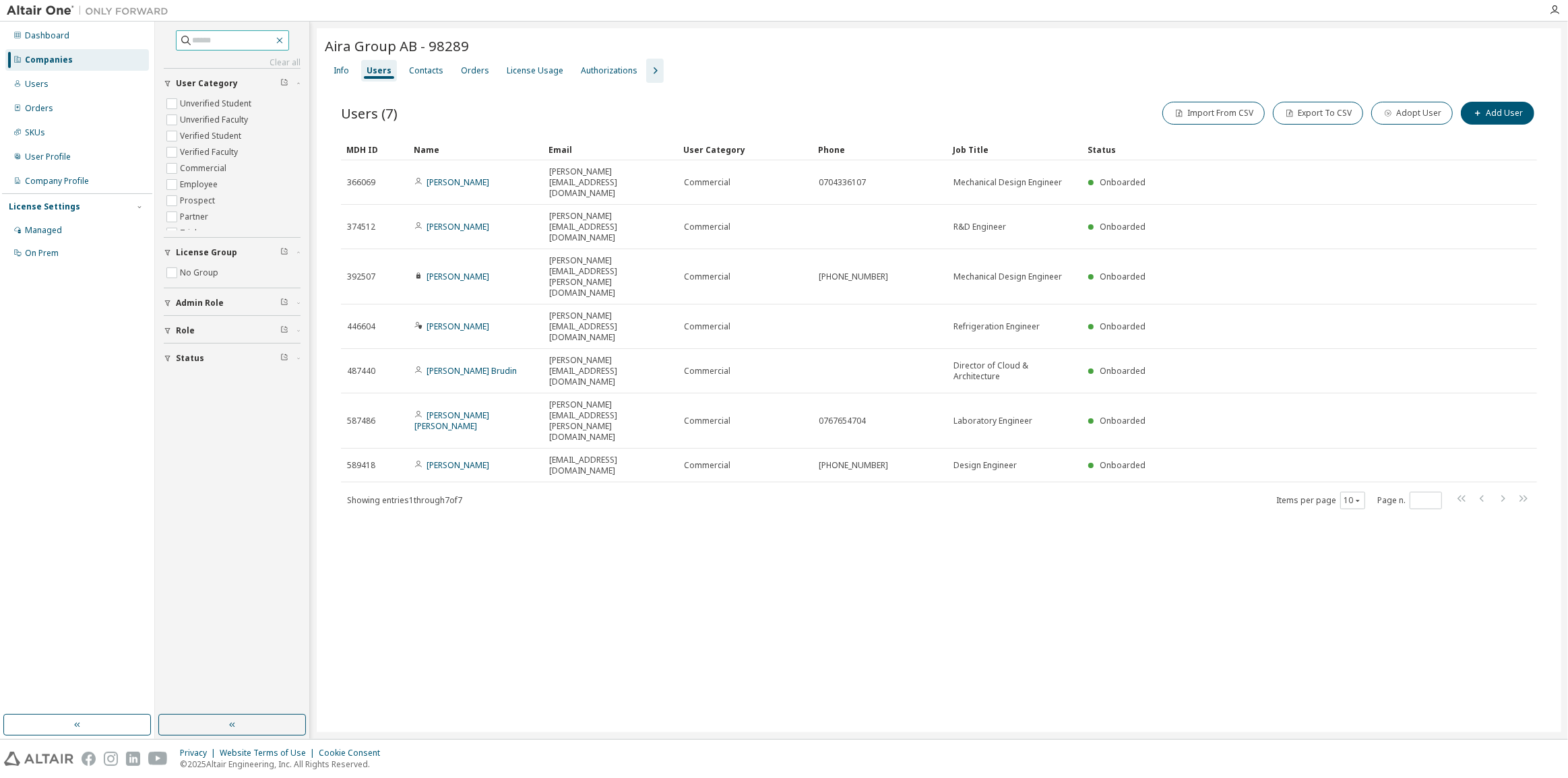
click at [282, 39] on icon "button" at bounding box center [280, 41] width 6 height 6
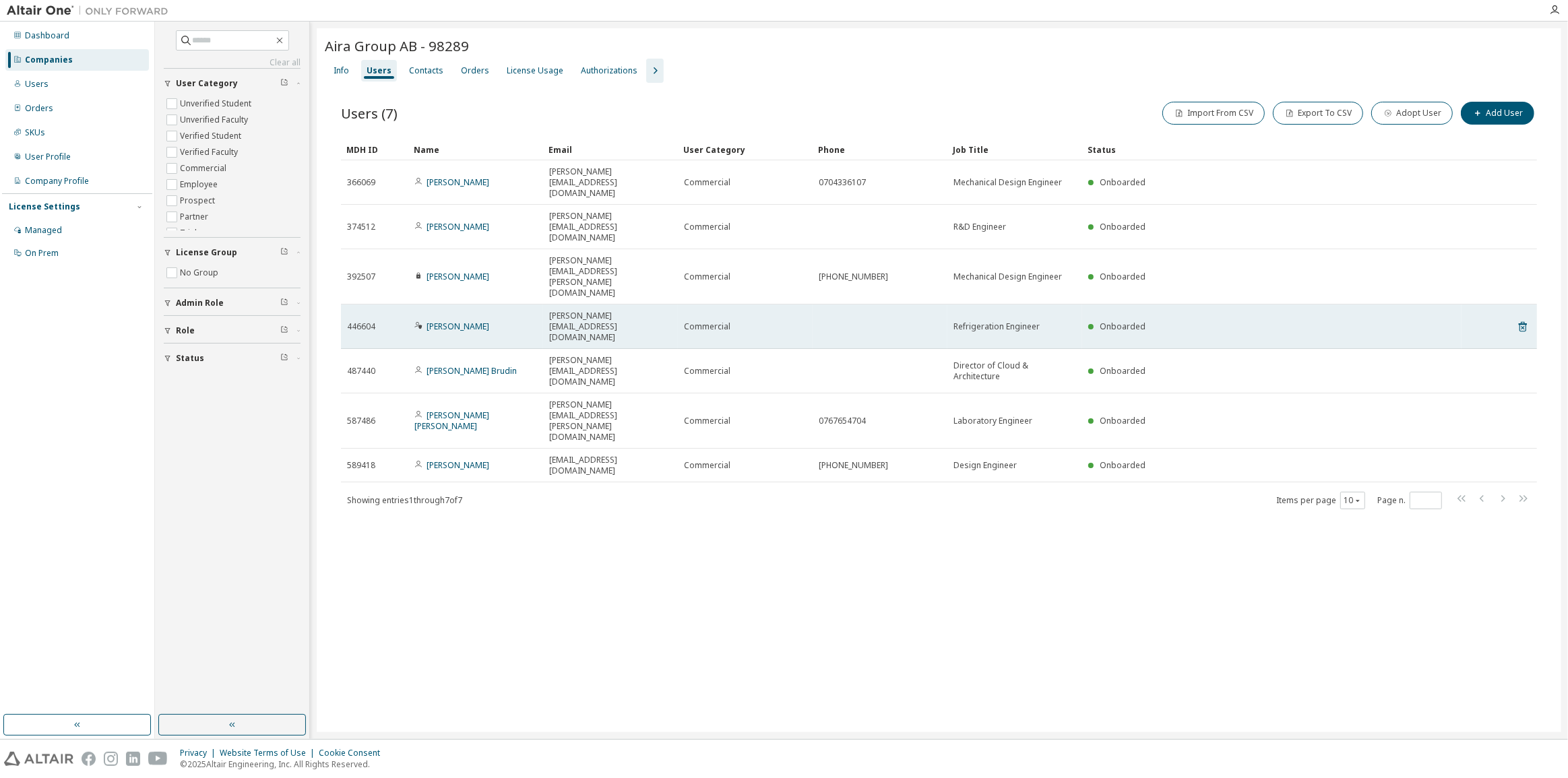
drag, startPoint x: 504, startPoint y: 239, endPoint x: 425, endPoint y: 241, distance: 79.0
click at [425, 321] on div "[PERSON_NAME]" at bounding box center [475, 326] width 122 height 10
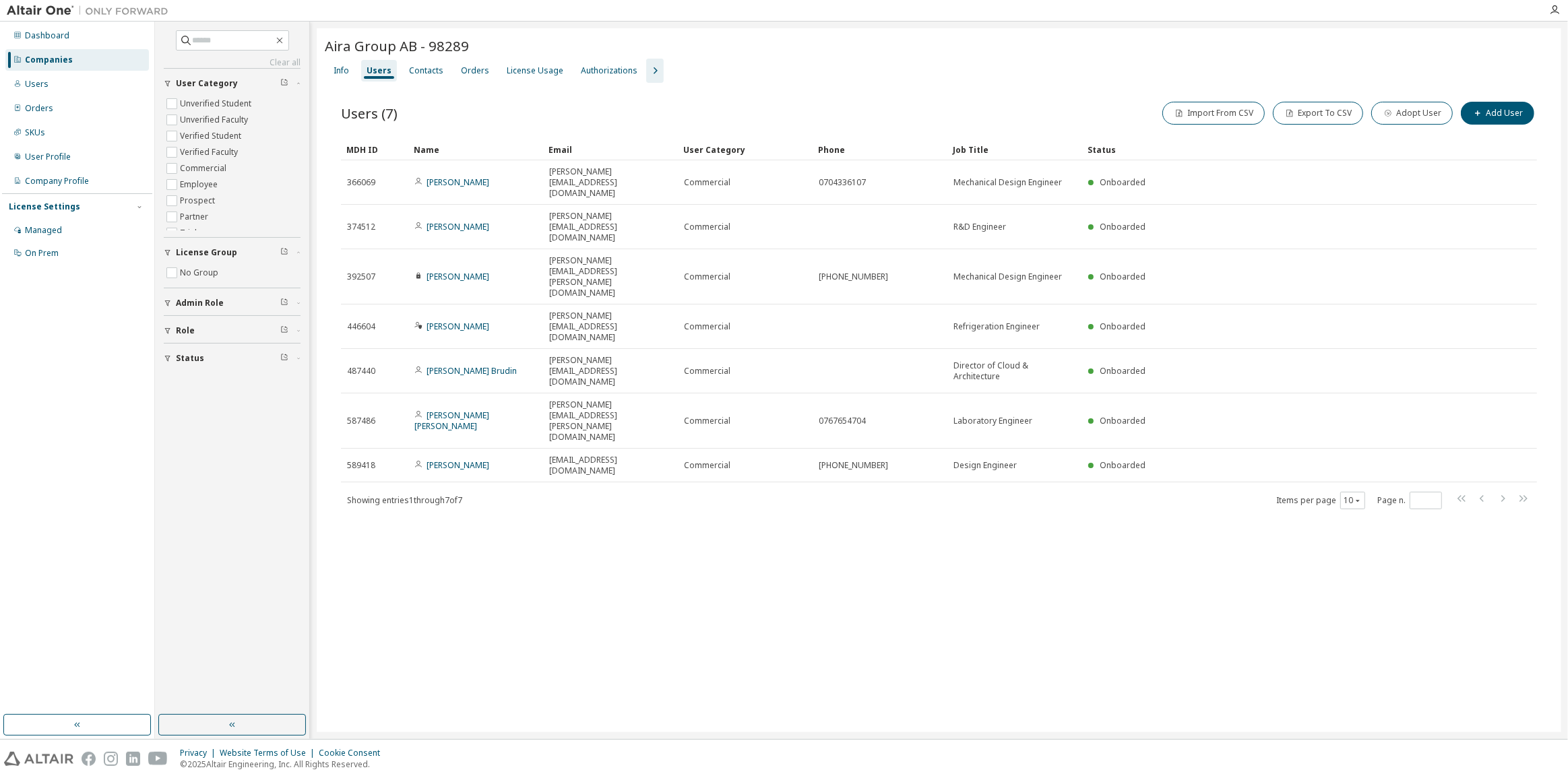
copy link "[PERSON_NAME]"
